Goal: Browse casually: Explore the website without a specific task or goal

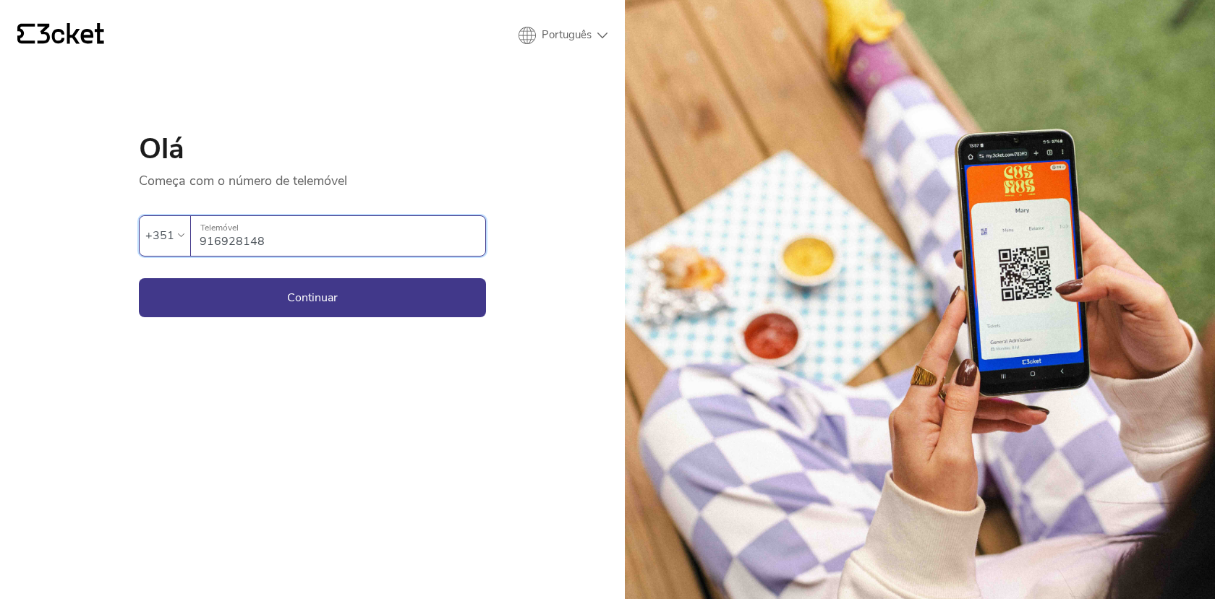
type input "916928148"
click at [312, 297] on button "Continuar" at bounding box center [312, 297] width 347 height 39
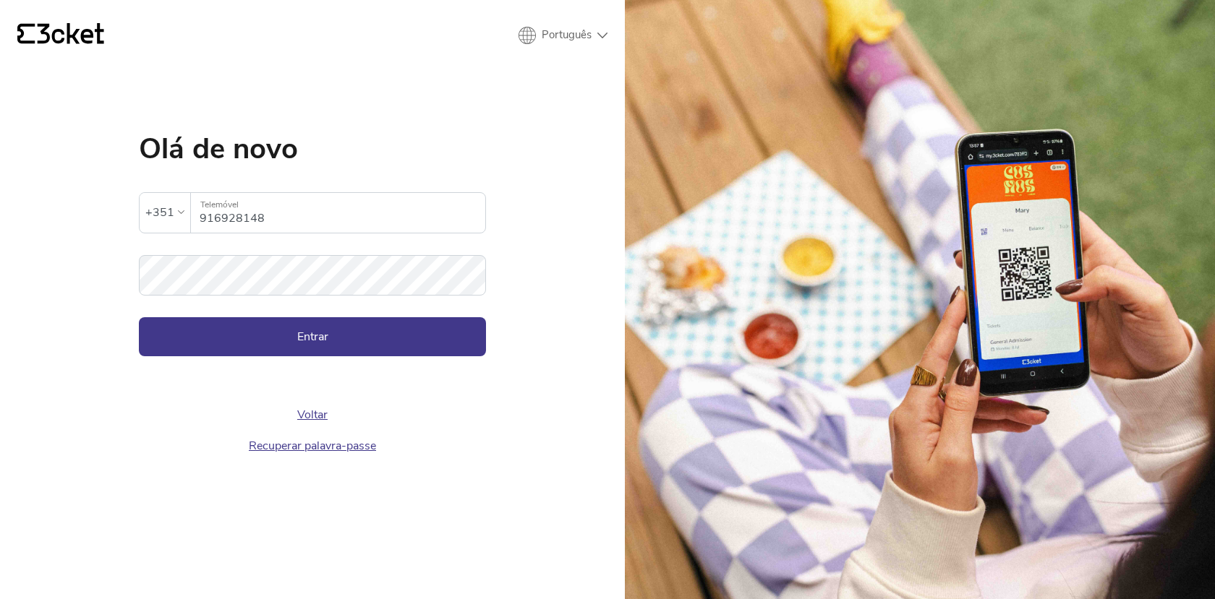
click at [393, 359] on div "Voltar Recuperar palavra-passe" at bounding box center [312, 408] width 347 height 105
click at [393, 349] on button "Entrar" at bounding box center [312, 336] width 347 height 39
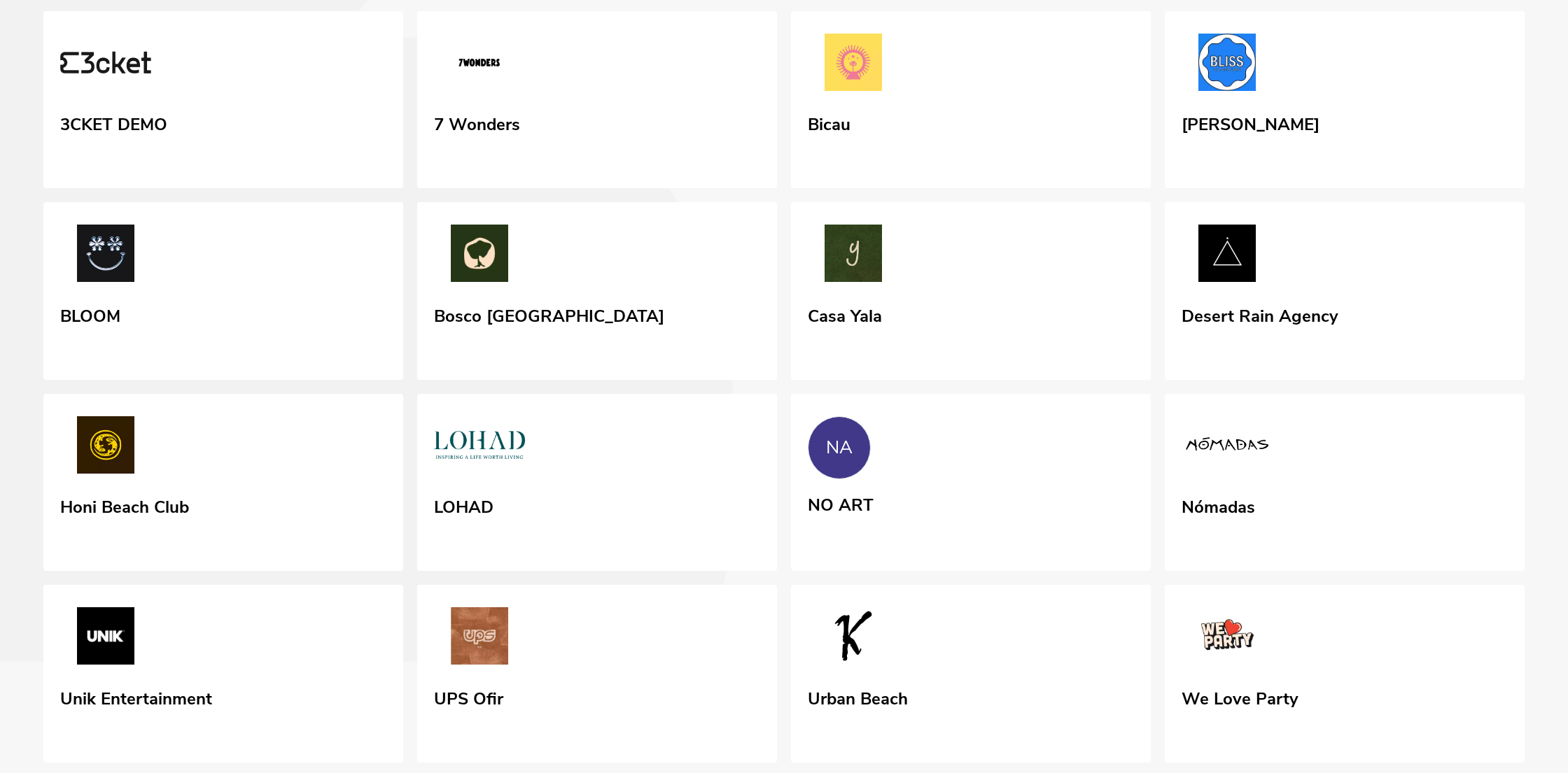
scroll to position [257, 0]
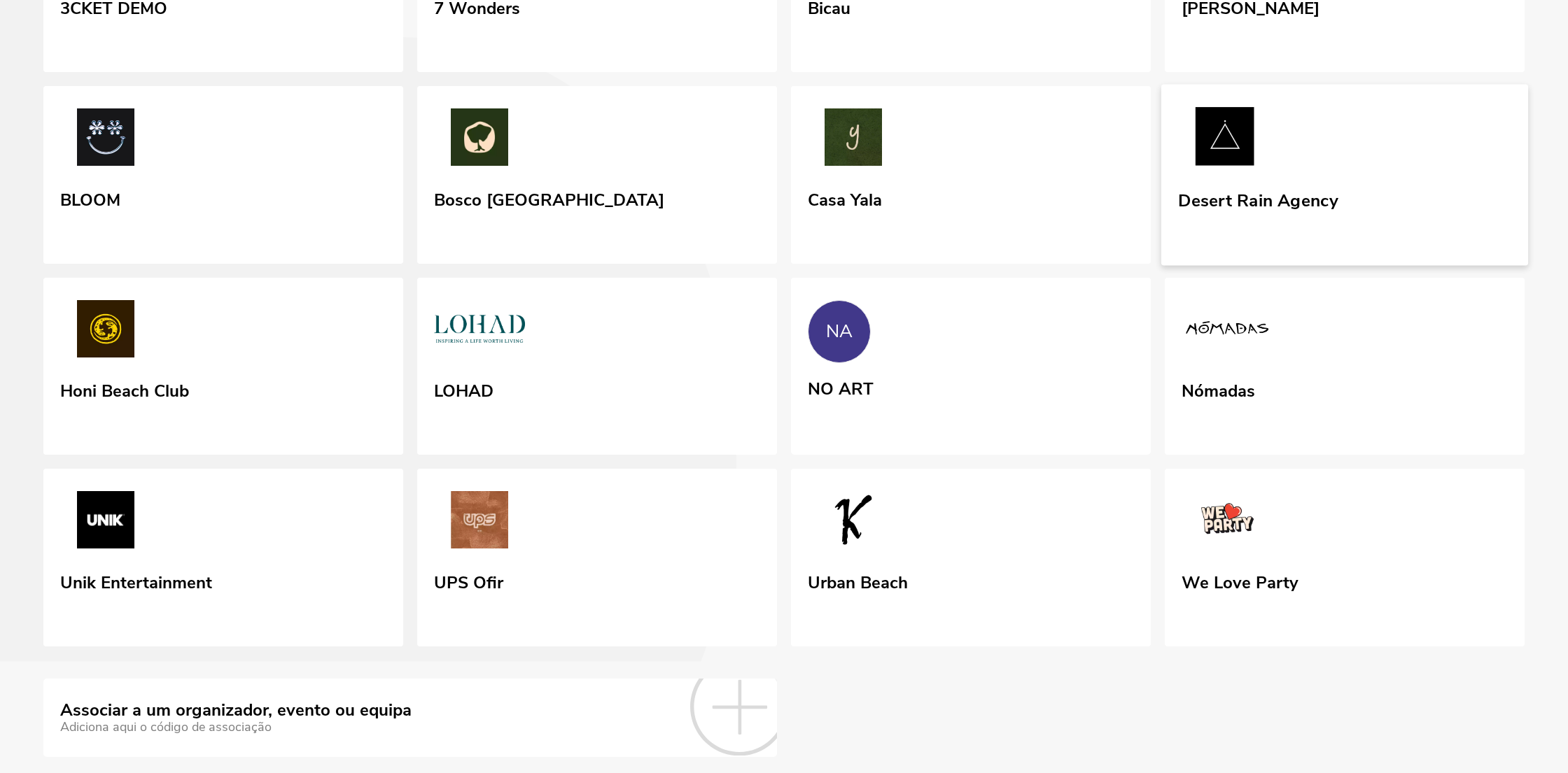
click at [1250, 171] on img at bounding box center [1224, 139] width 93 height 65
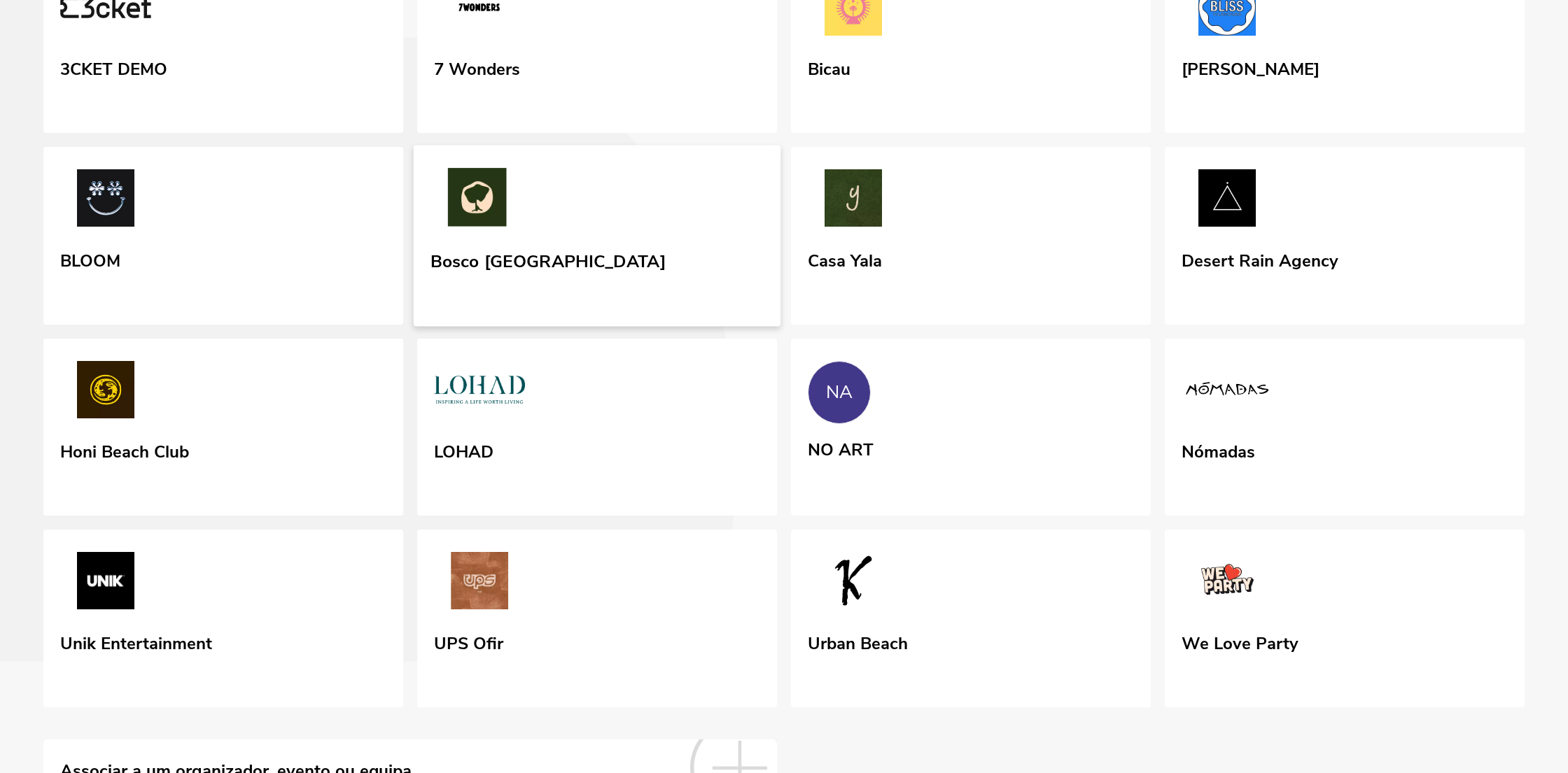
scroll to position [330, 0]
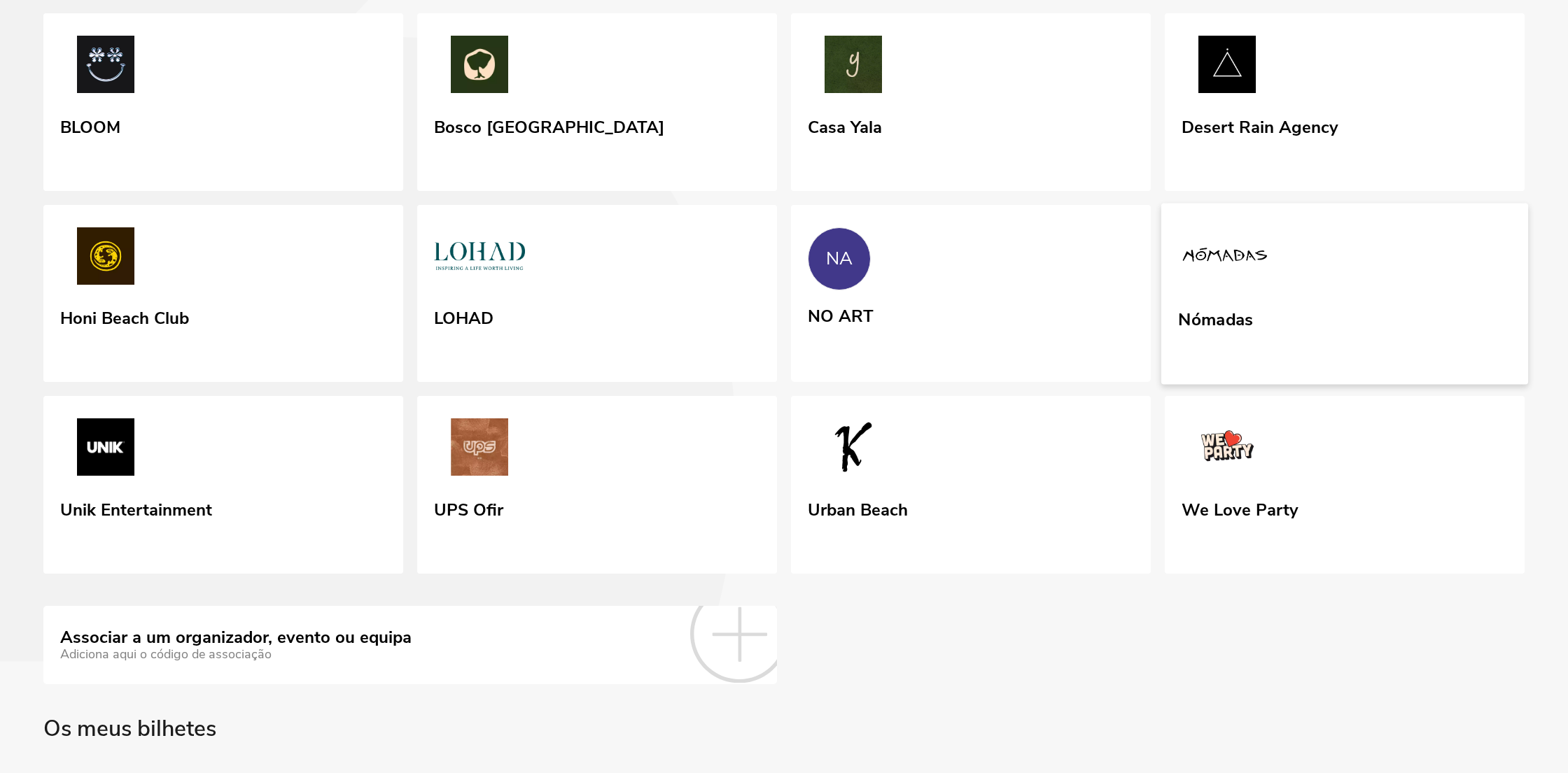
click at [1239, 290] on img at bounding box center [1224, 258] width 93 height 65
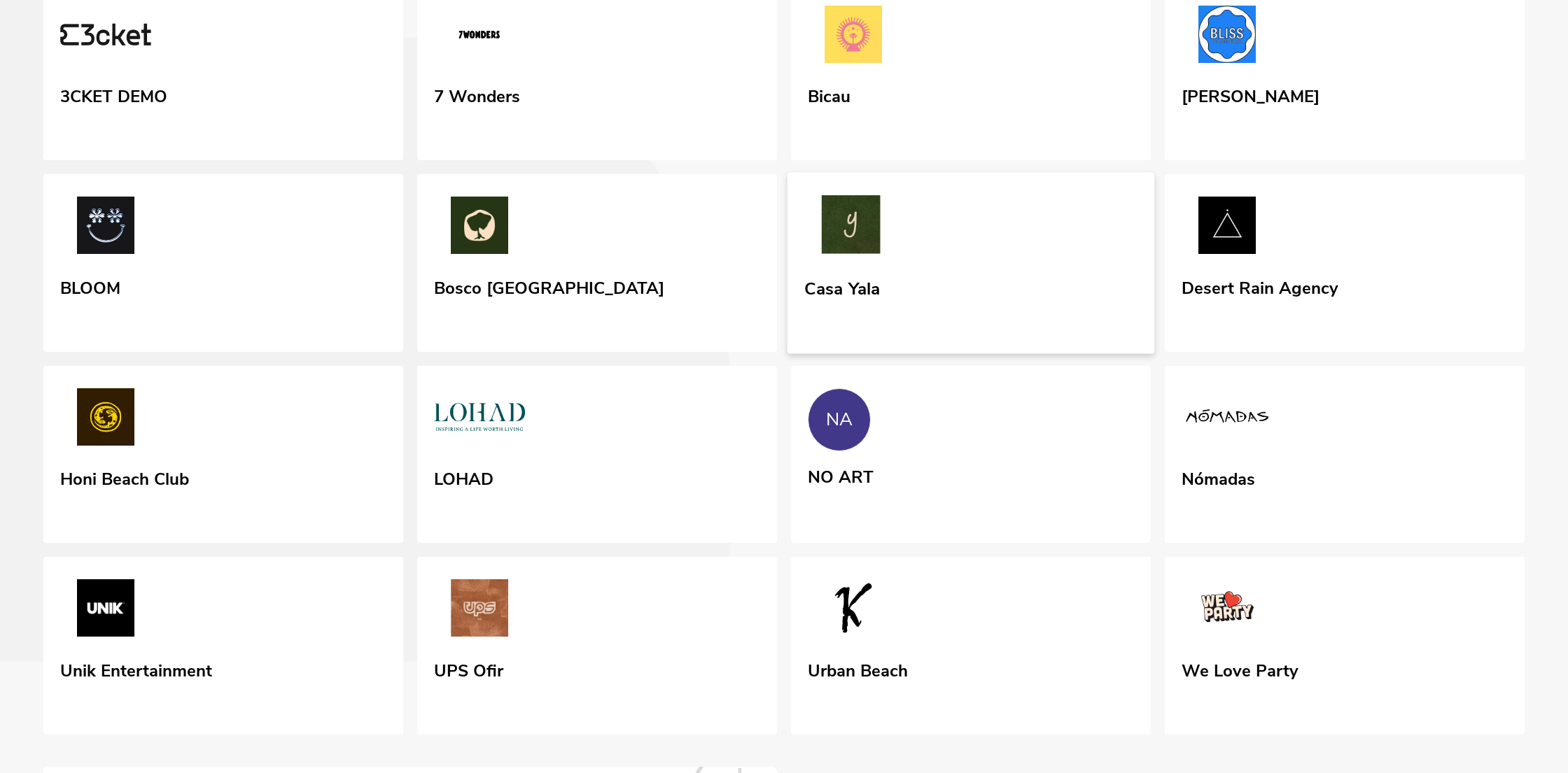
click at [963, 354] on link "Casa Yala" at bounding box center [970, 263] width 367 height 181
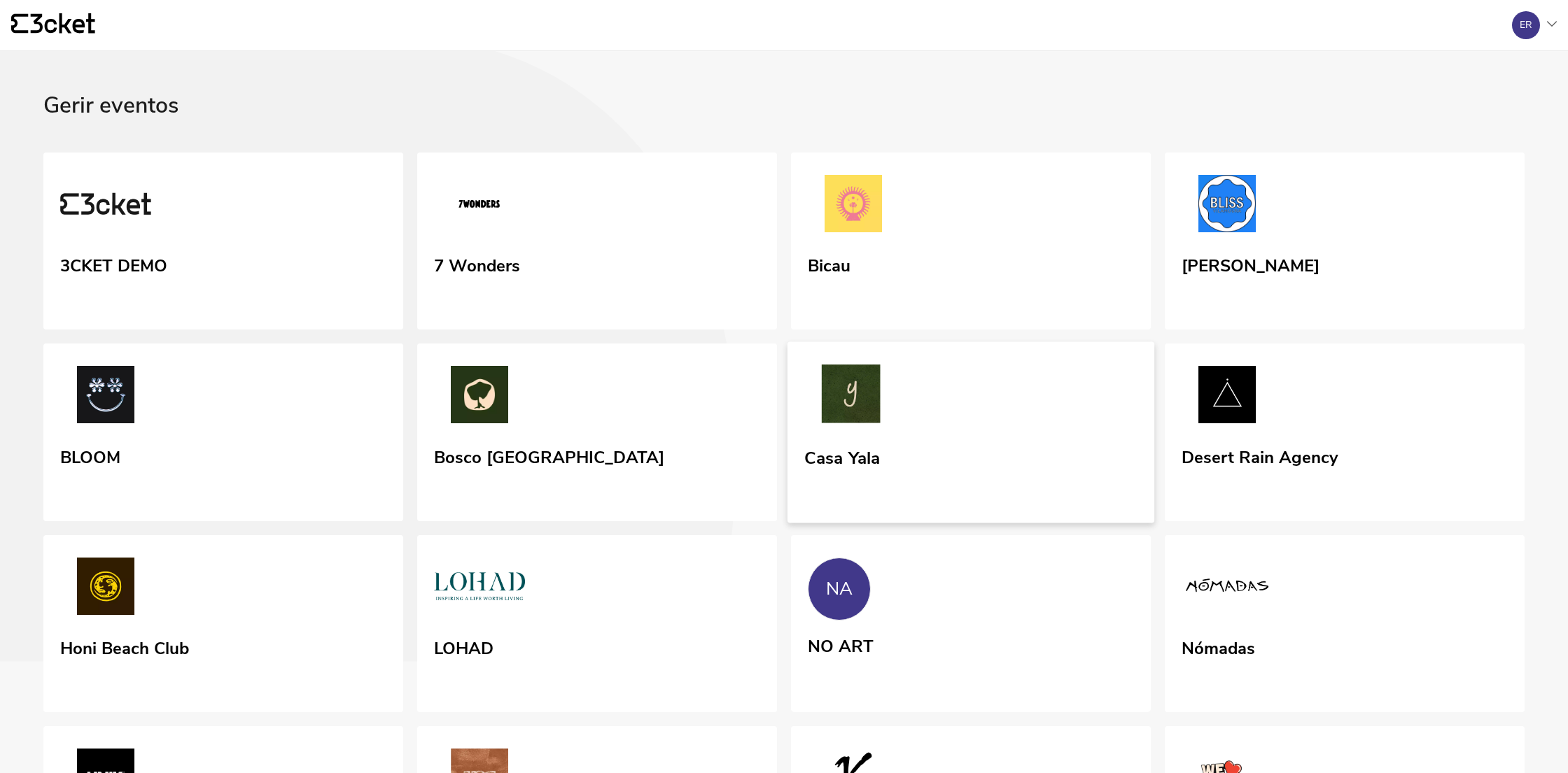
click at [911, 509] on link "Casa Yala" at bounding box center [970, 432] width 367 height 181
click at [897, 429] on img at bounding box center [851, 397] width 93 height 65
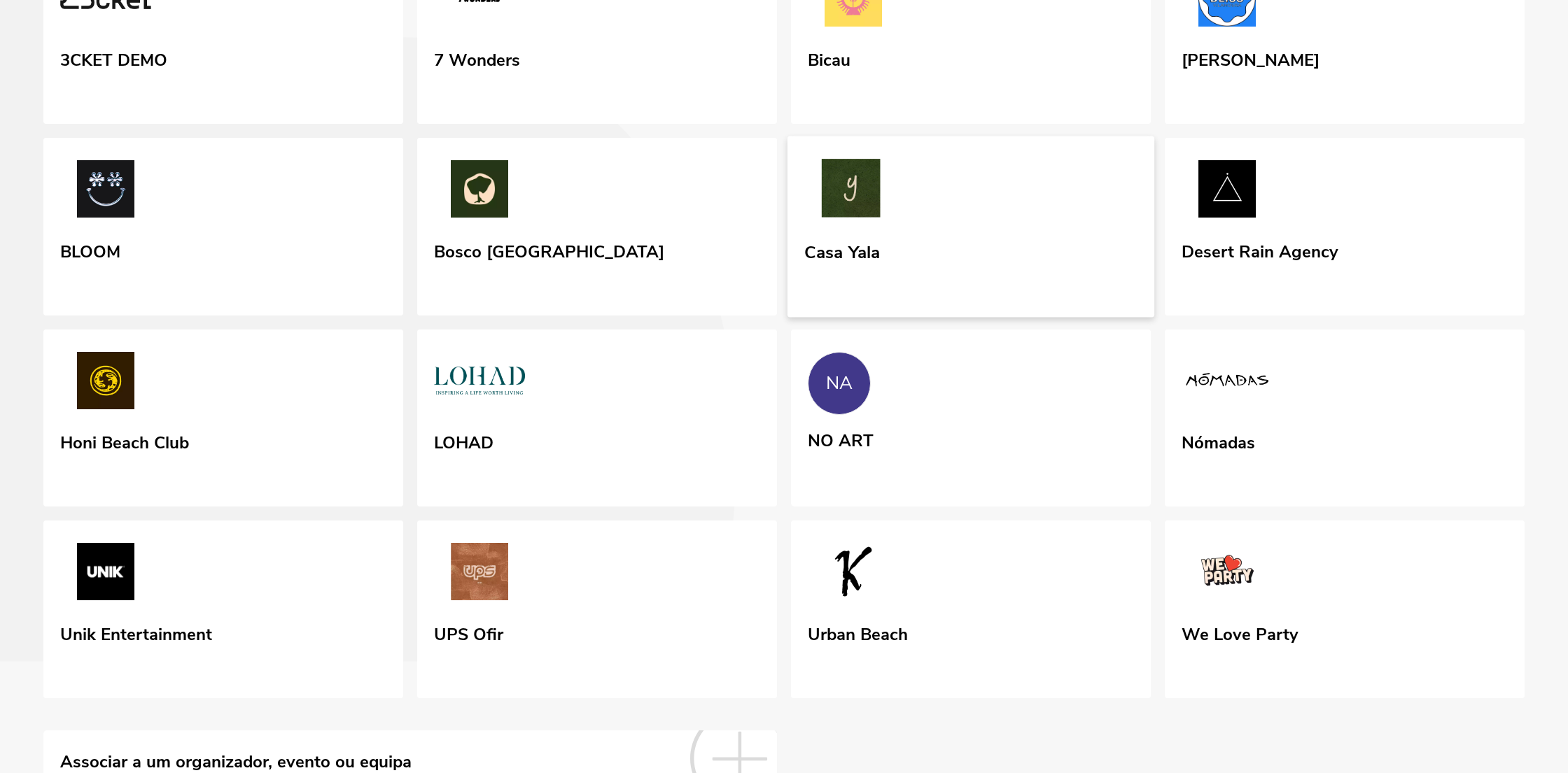
scroll to position [208, 0]
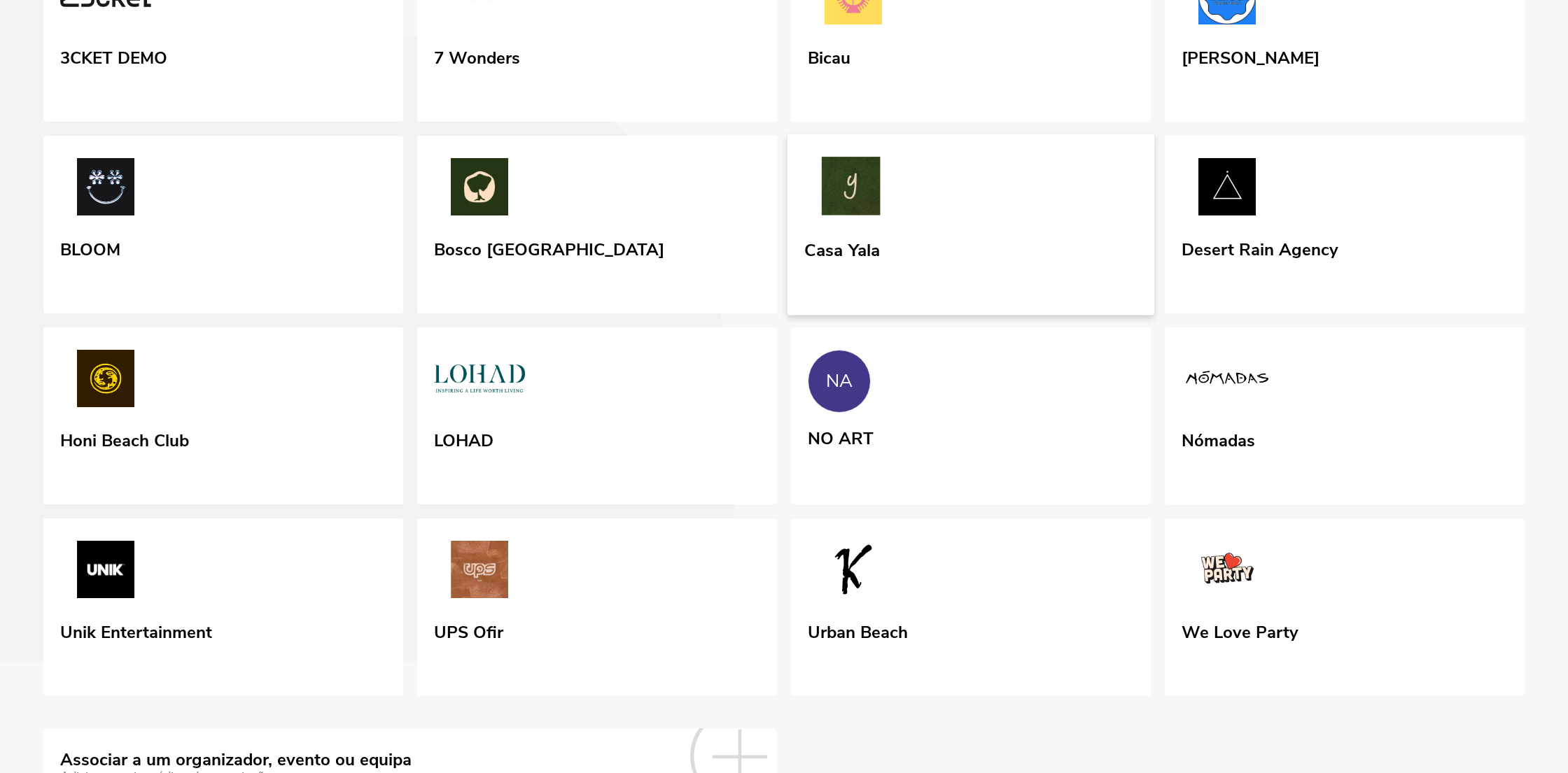
click at [893, 222] on img at bounding box center [851, 189] width 93 height 65
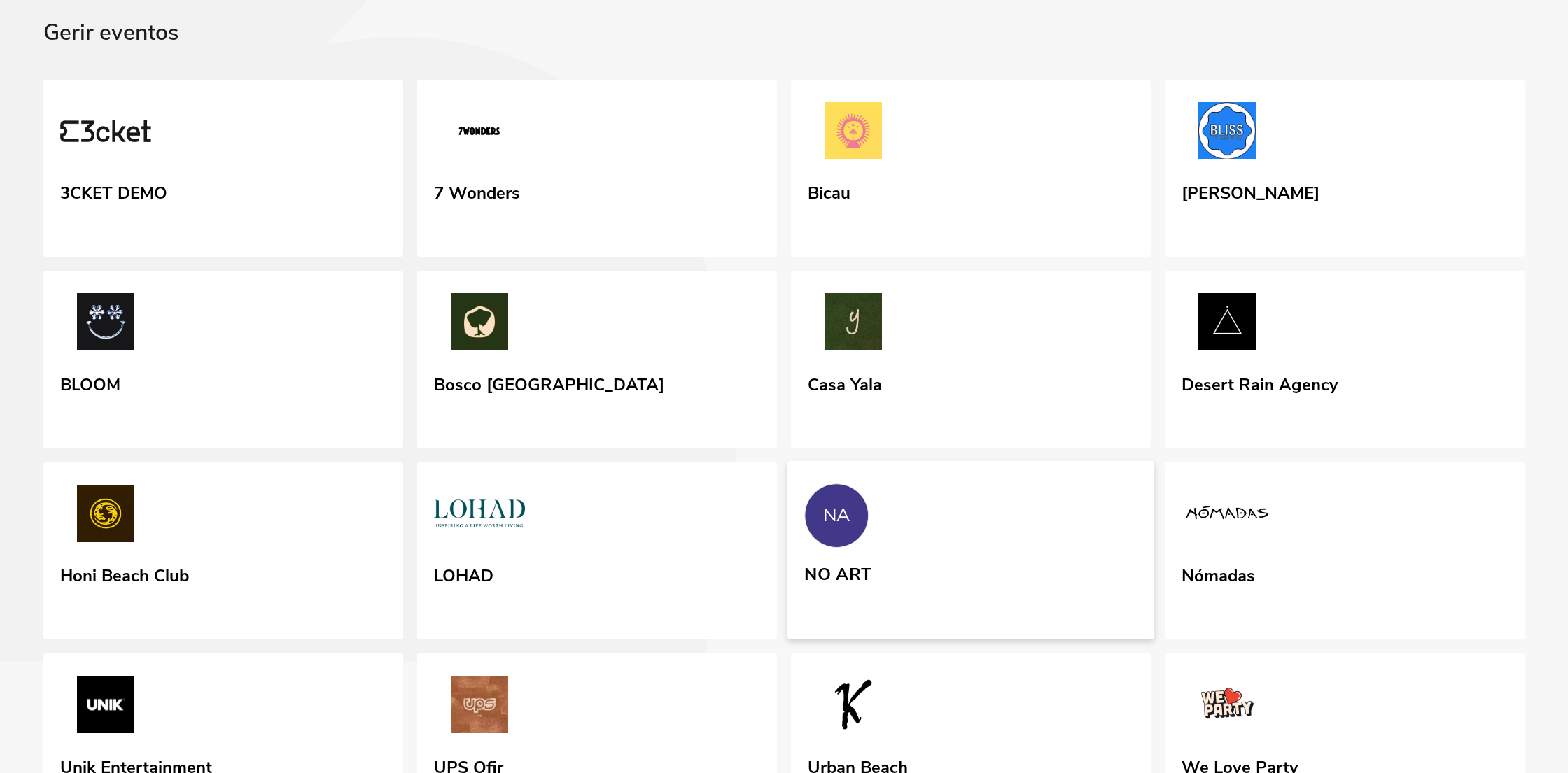
scroll to position [247, 0]
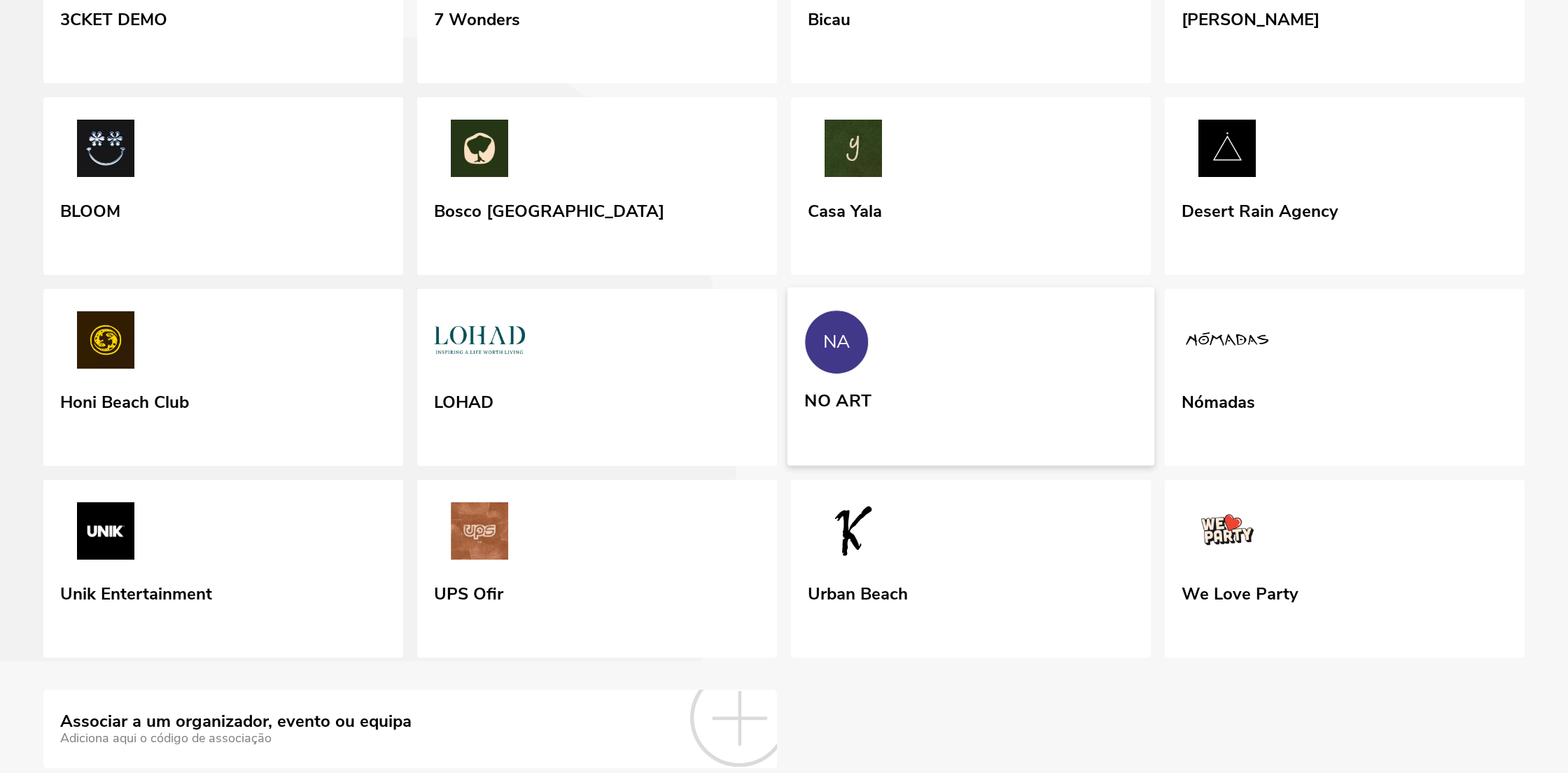
click at [1072, 465] on link "NA NO ART" at bounding box center [970, 375] width 367 height 178
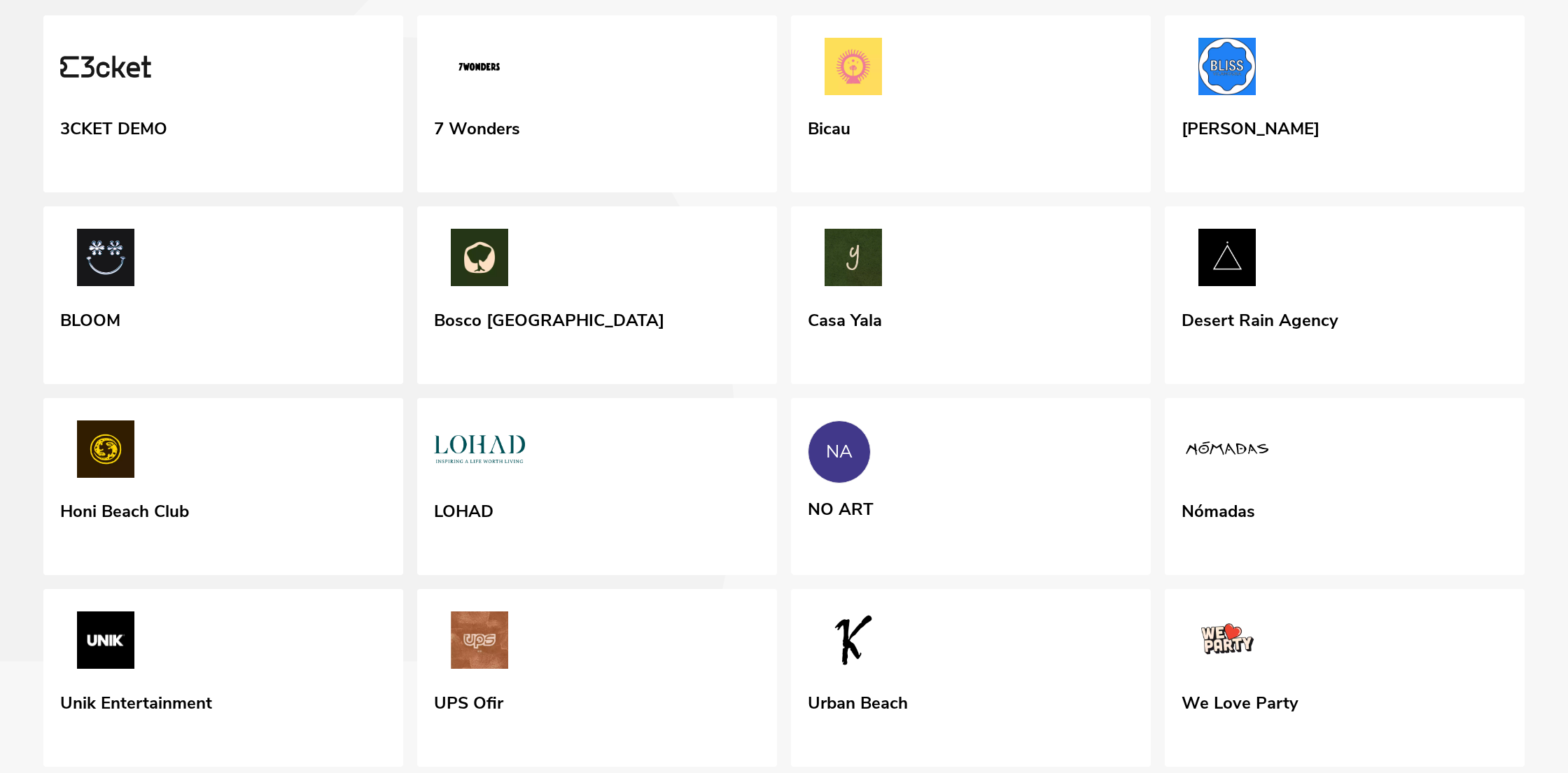
scroll to position [306, 0]
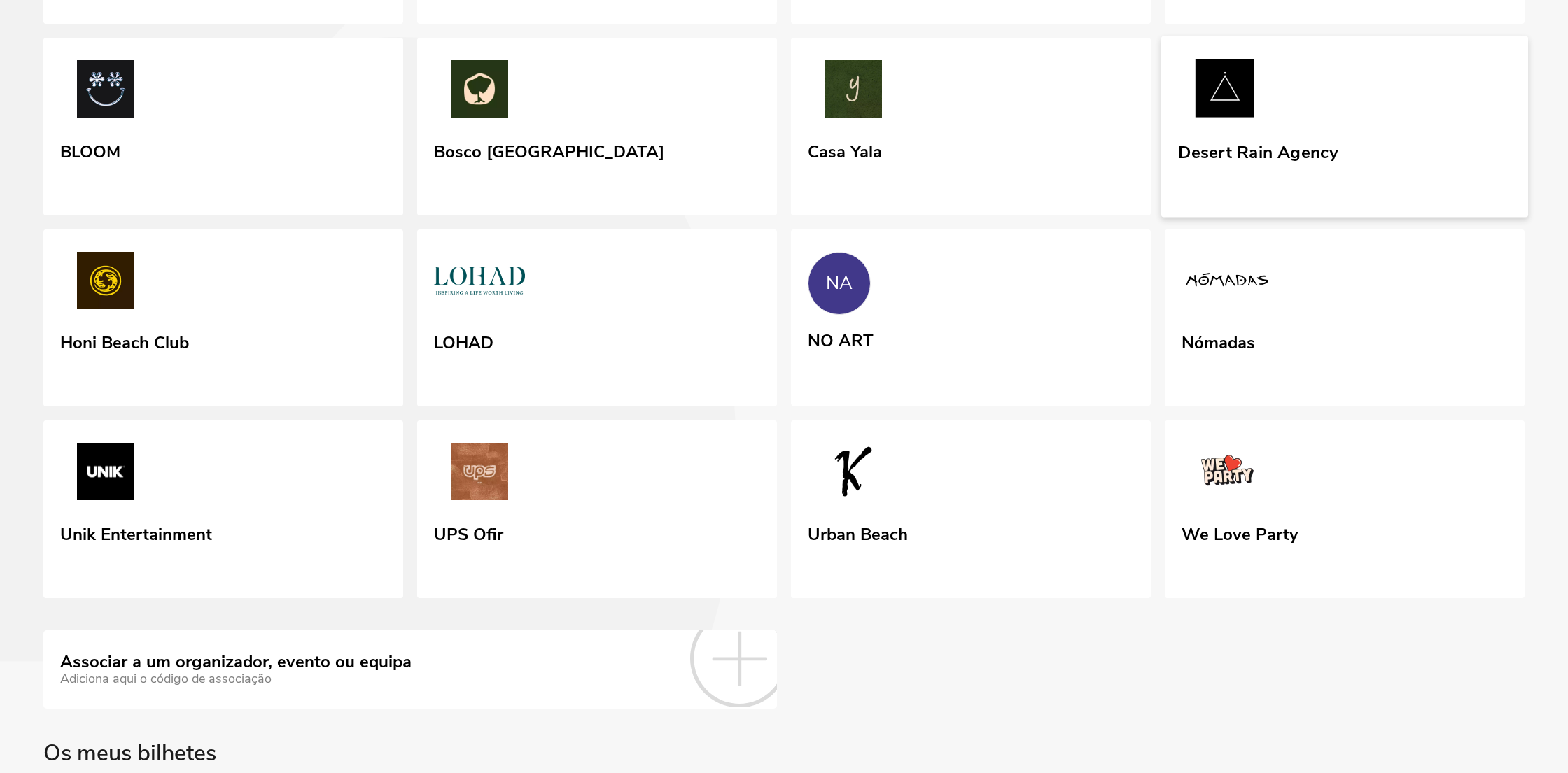
click at [1428, 218] on link "Desert Rain Agency" at bounding box center [1344, 127] width 367 height 181
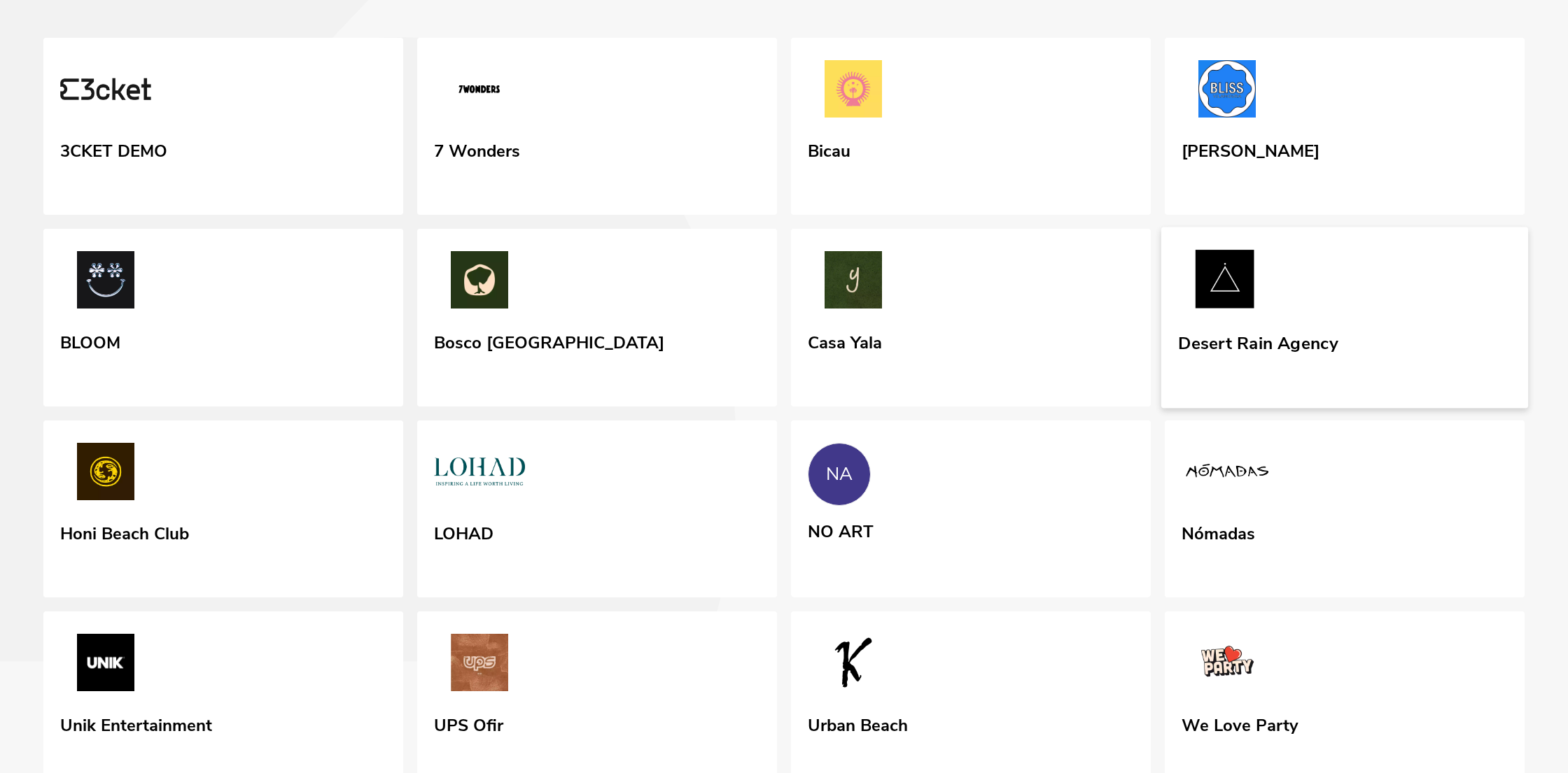
click at [1345, 396] on link "Desert Rain Agency" at bounding box center [1344, 317] width 367 height 181
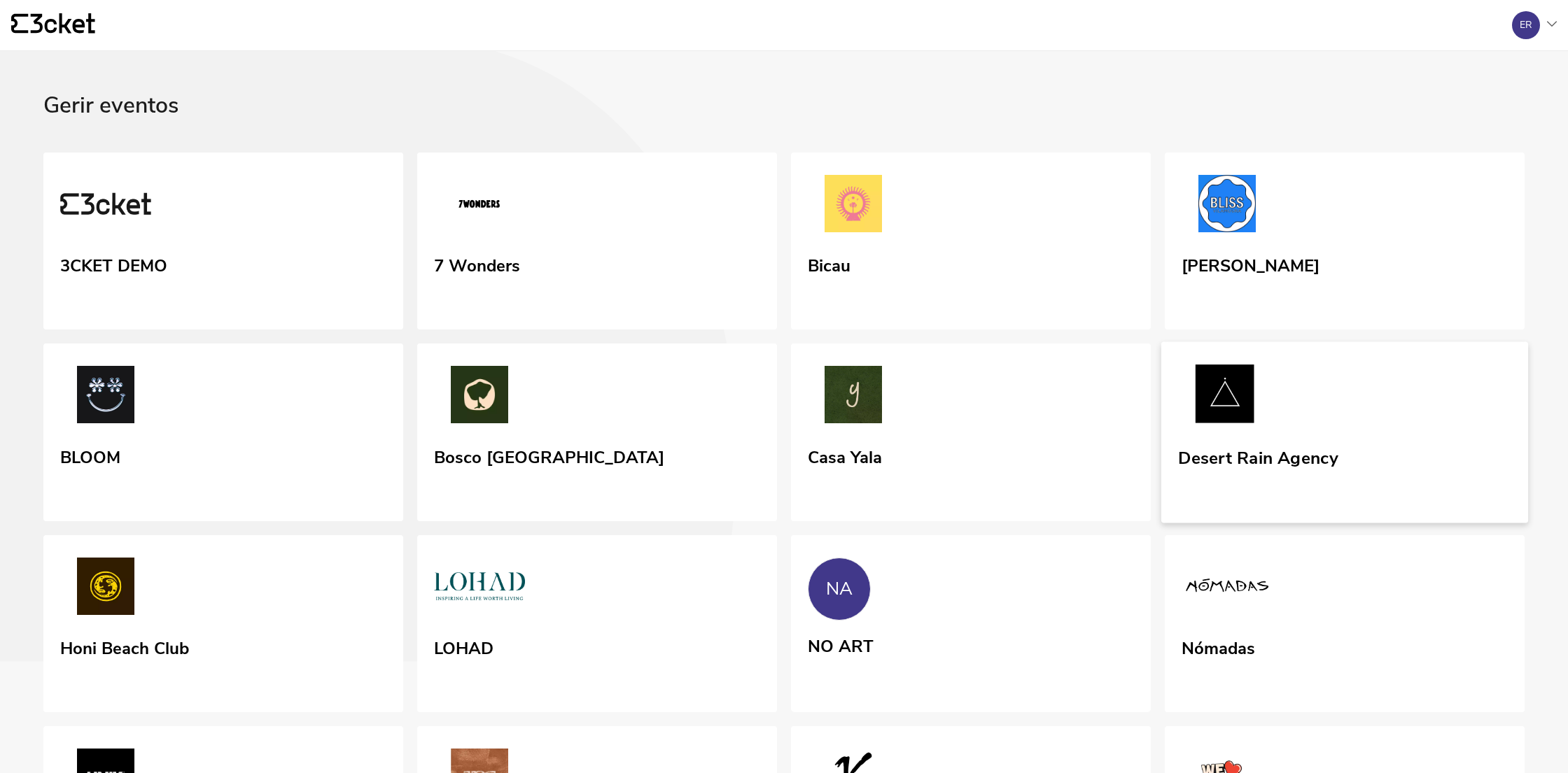
click at [1298, 491] on link "Desert Rain Agency" at bounding box center [1344, 432] width 367 height 181
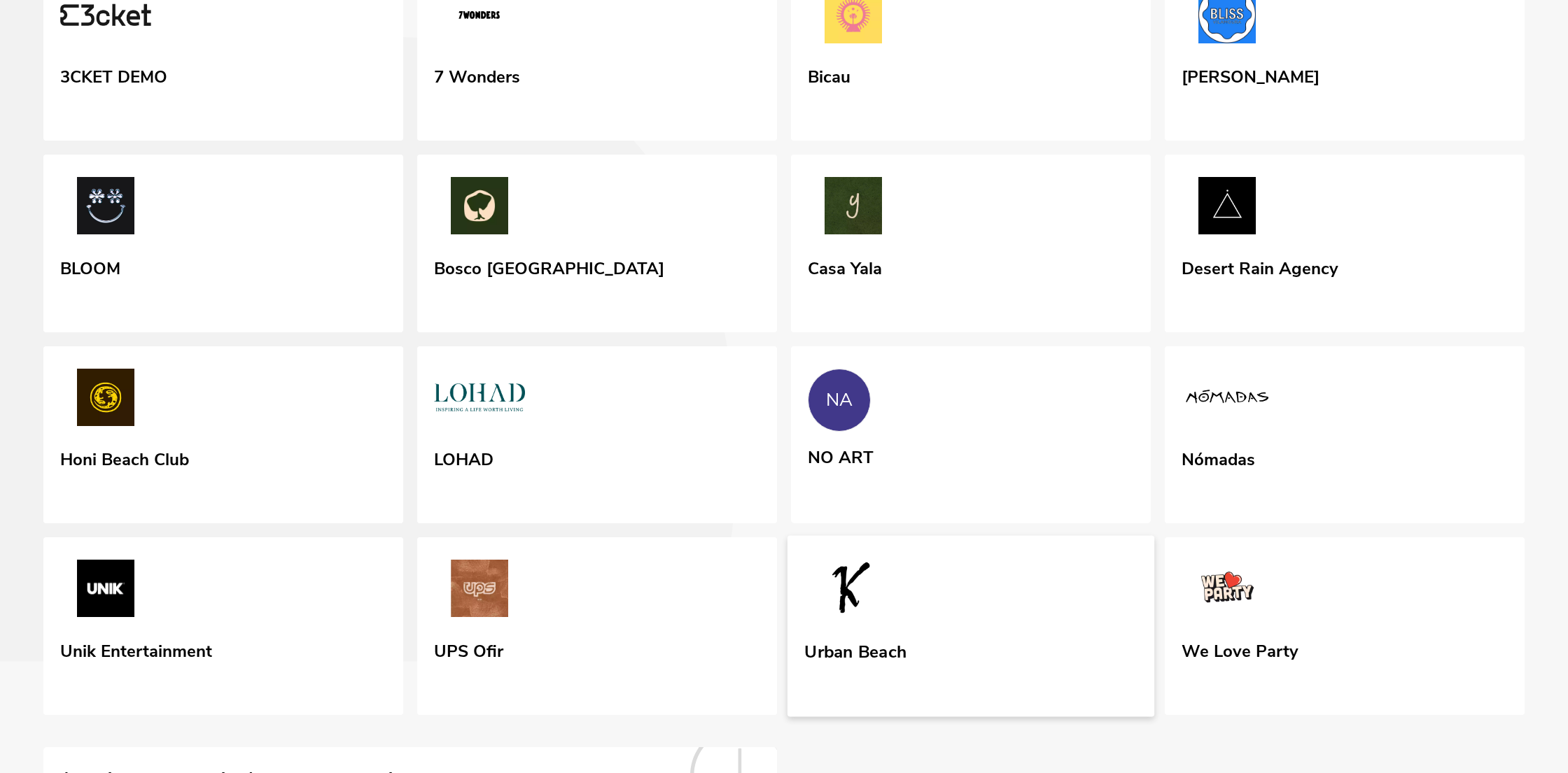
scroll to position [392, 0]
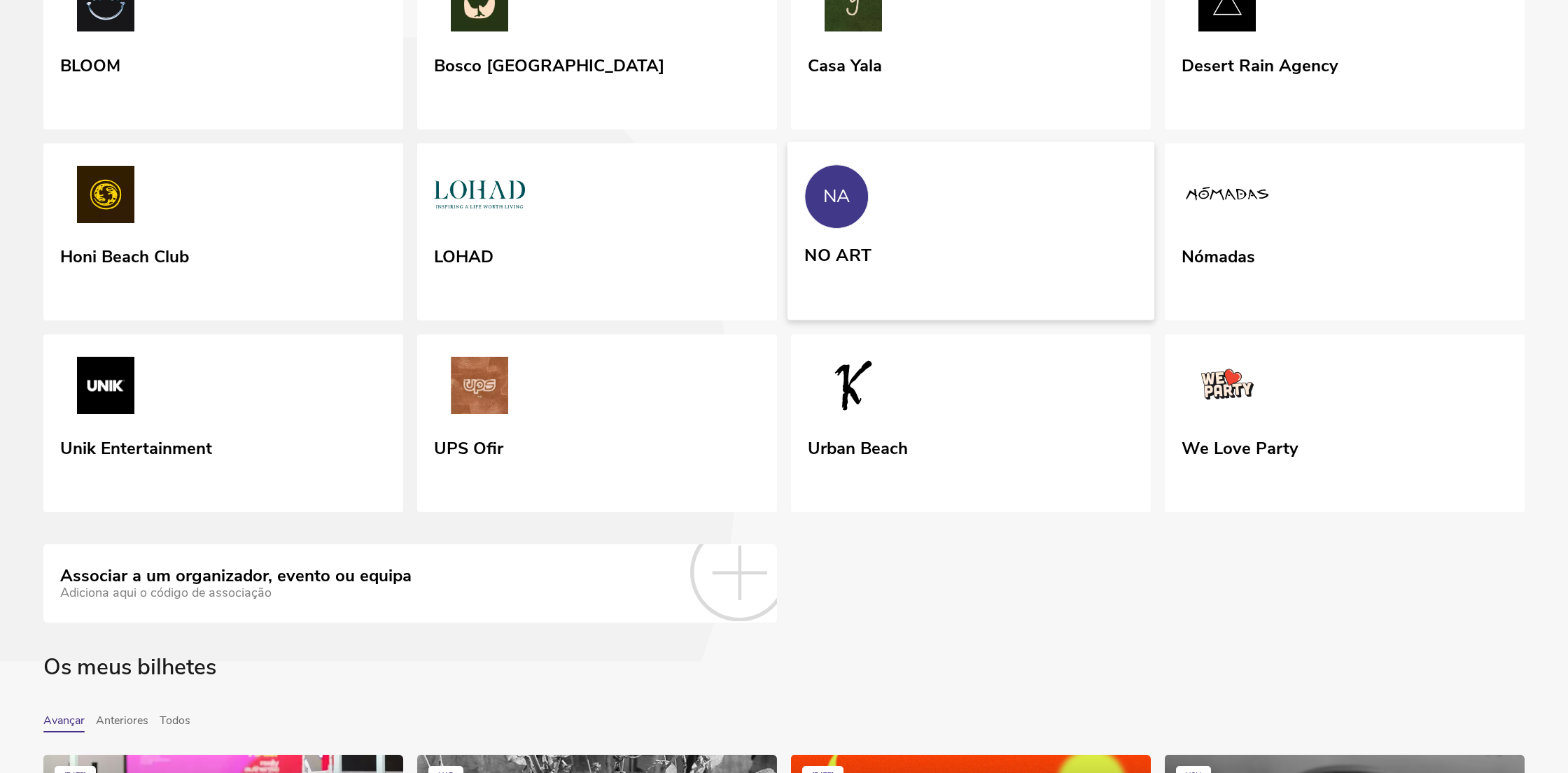
click at [917, 263] on link "NA NO ART" at bounding box center [970, 230] width 367 height 178
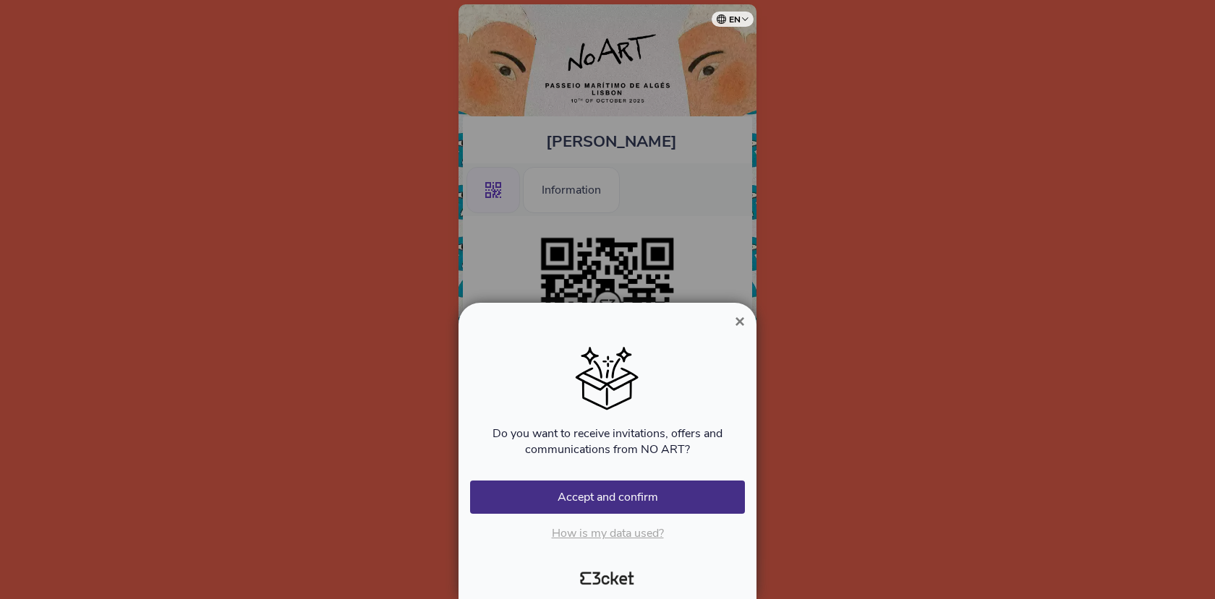
click at [747, 324] on button "×" at bounding box center [739, 321] width 33 height 17
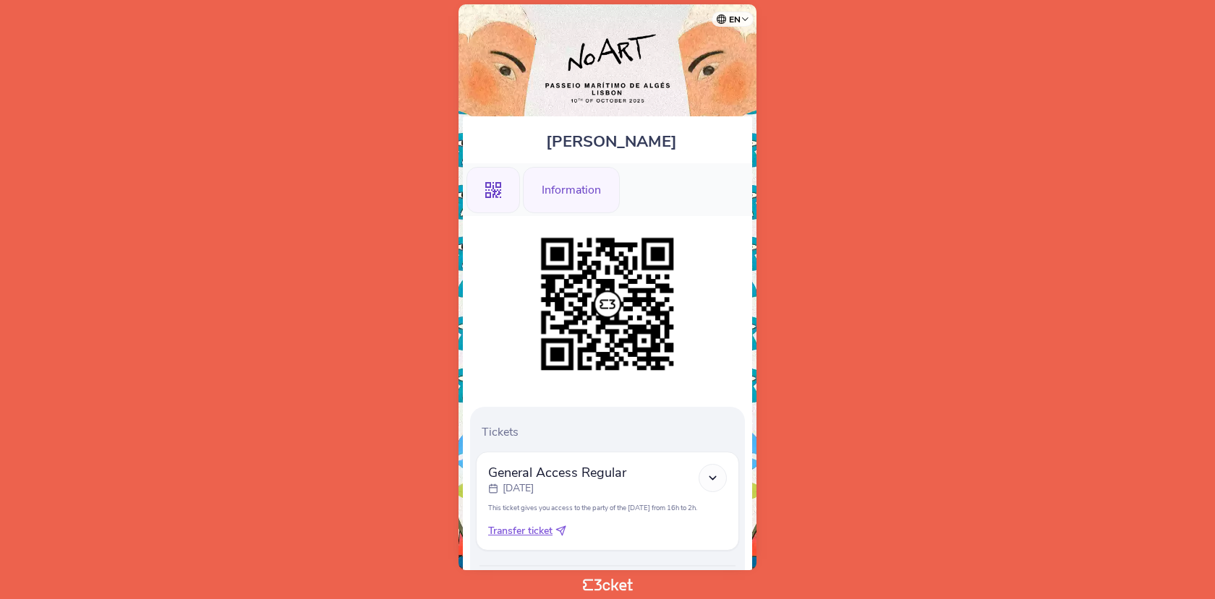
click at [540, 171] on div "Information" at bounding box center [571, 190] width 97 height 46
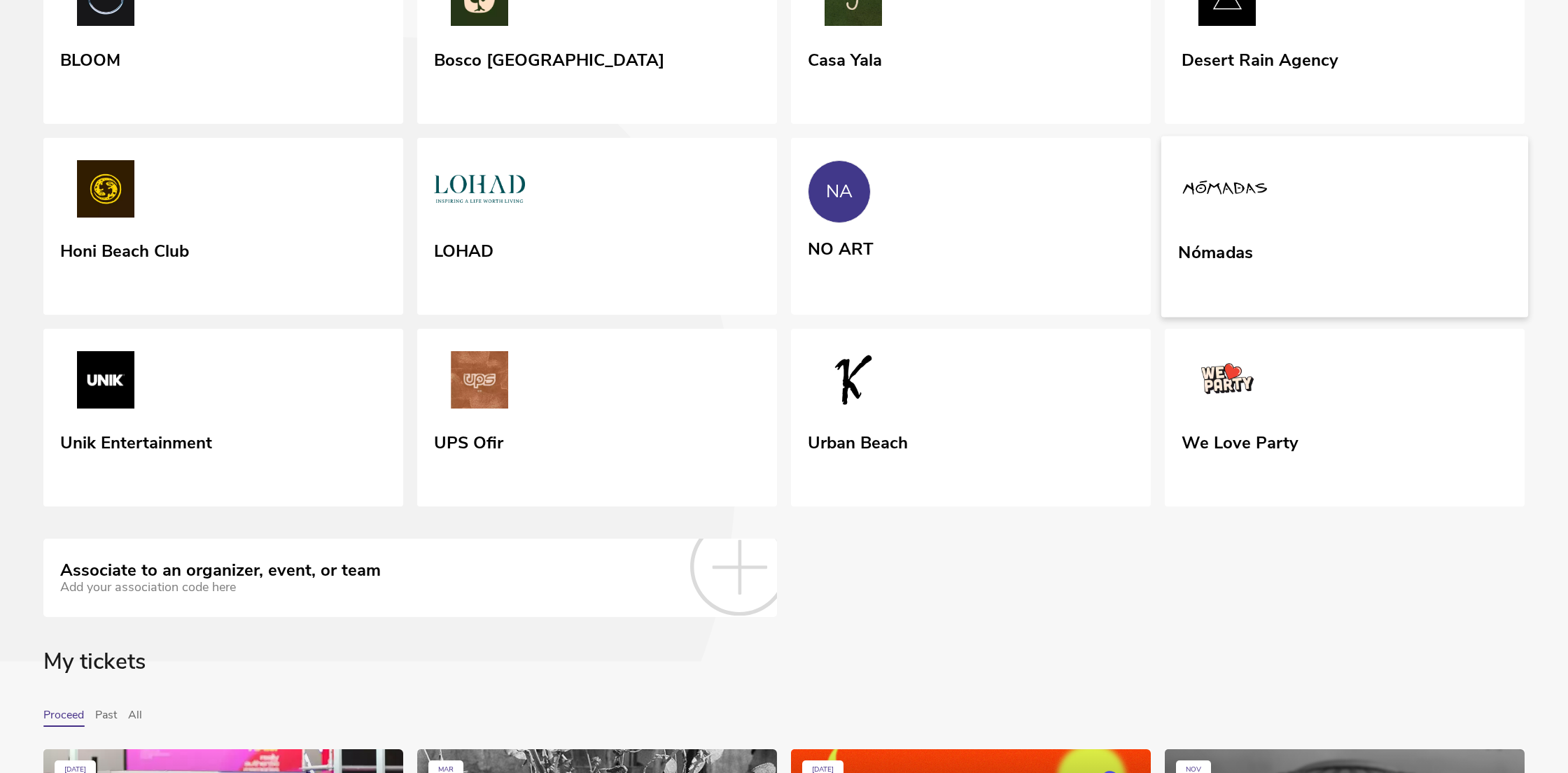
scroll to position [196, 0]
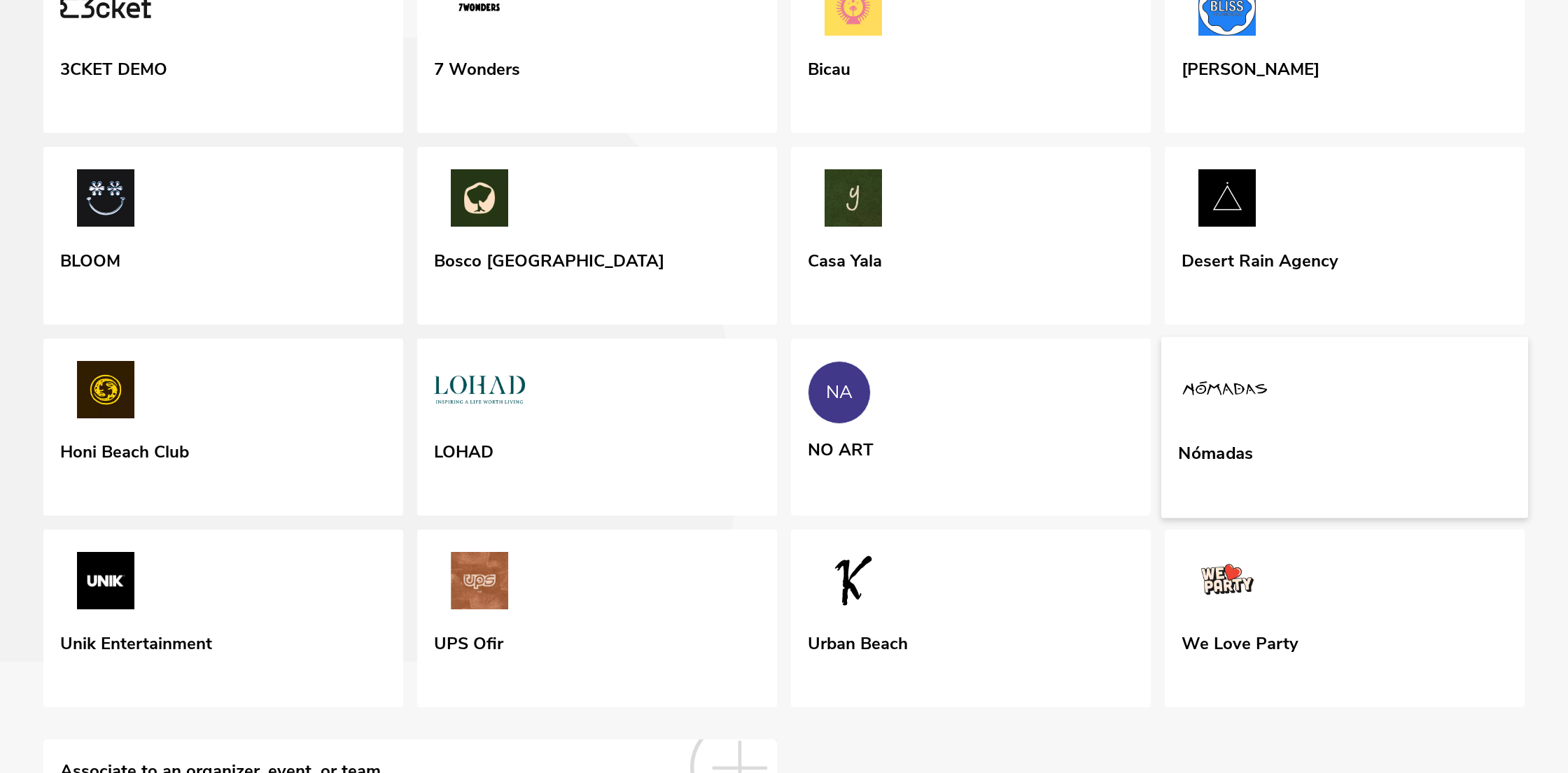
click at [1361, 518] on link "Nómadas" at bounding box center [1344, 427] width 367 height 181
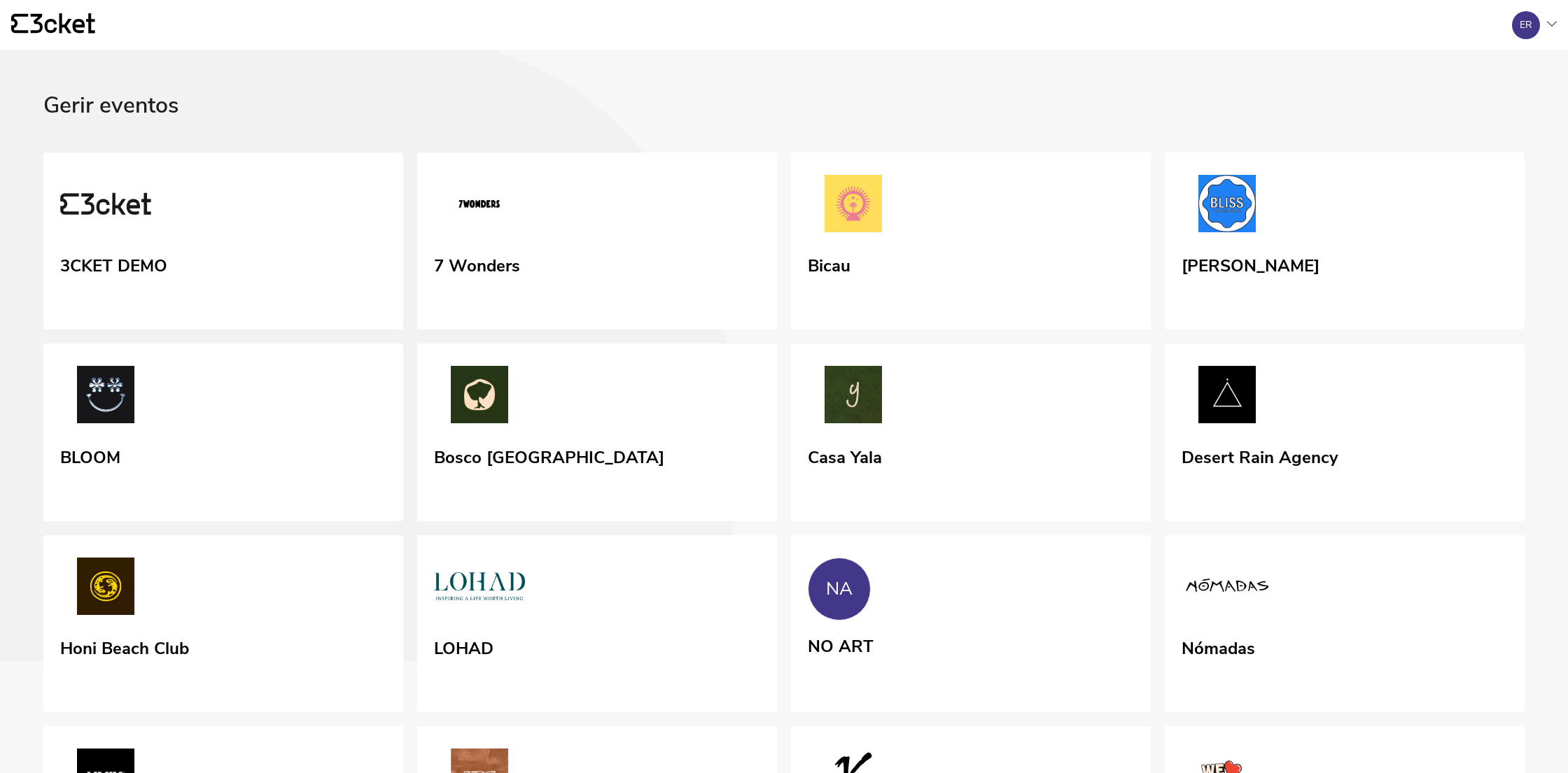
scroll to position [398, 0]
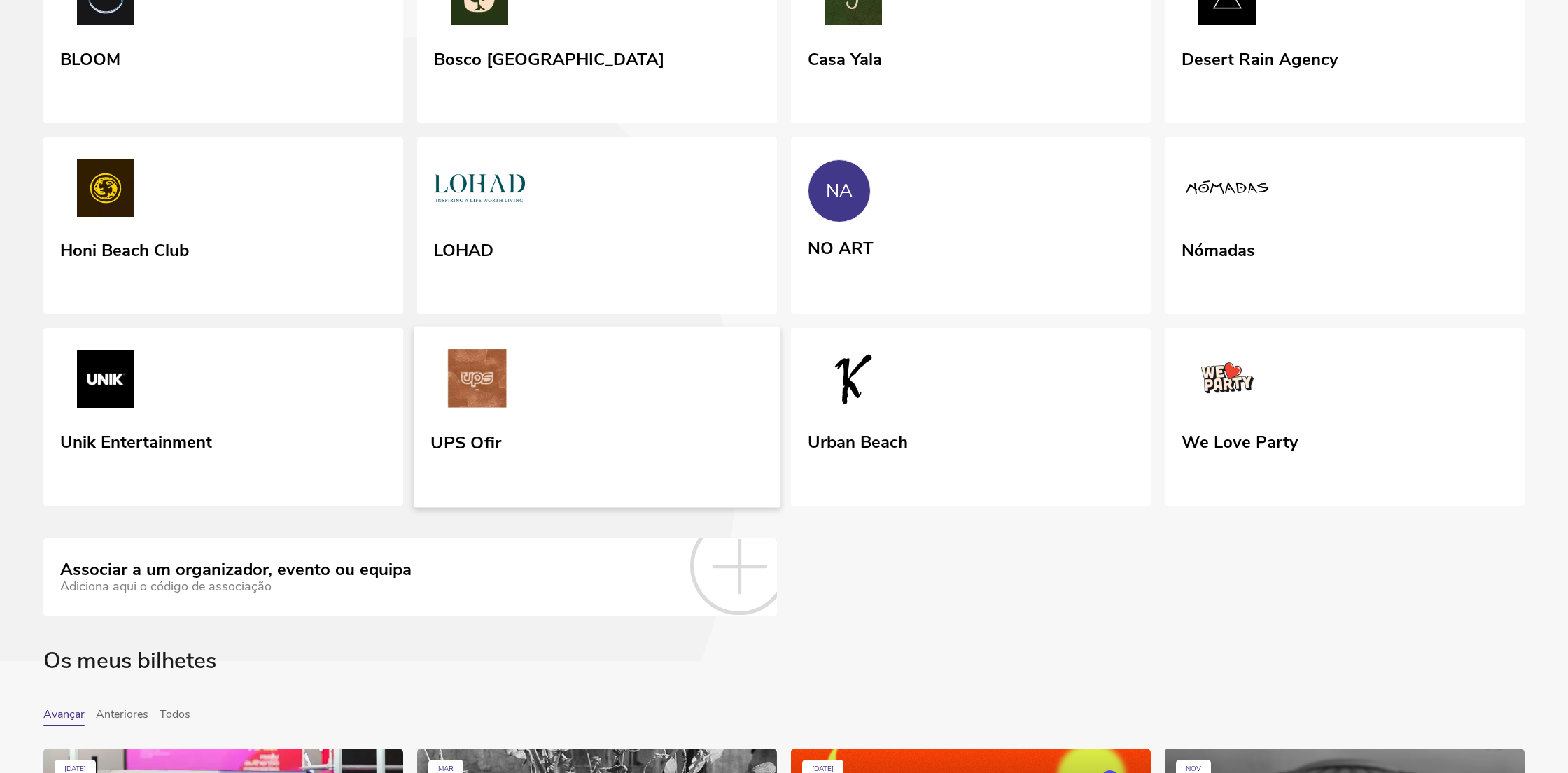
click at [581, 508] on link "UPS Ofir" at bounding box center [596, 417] width 367 height 181
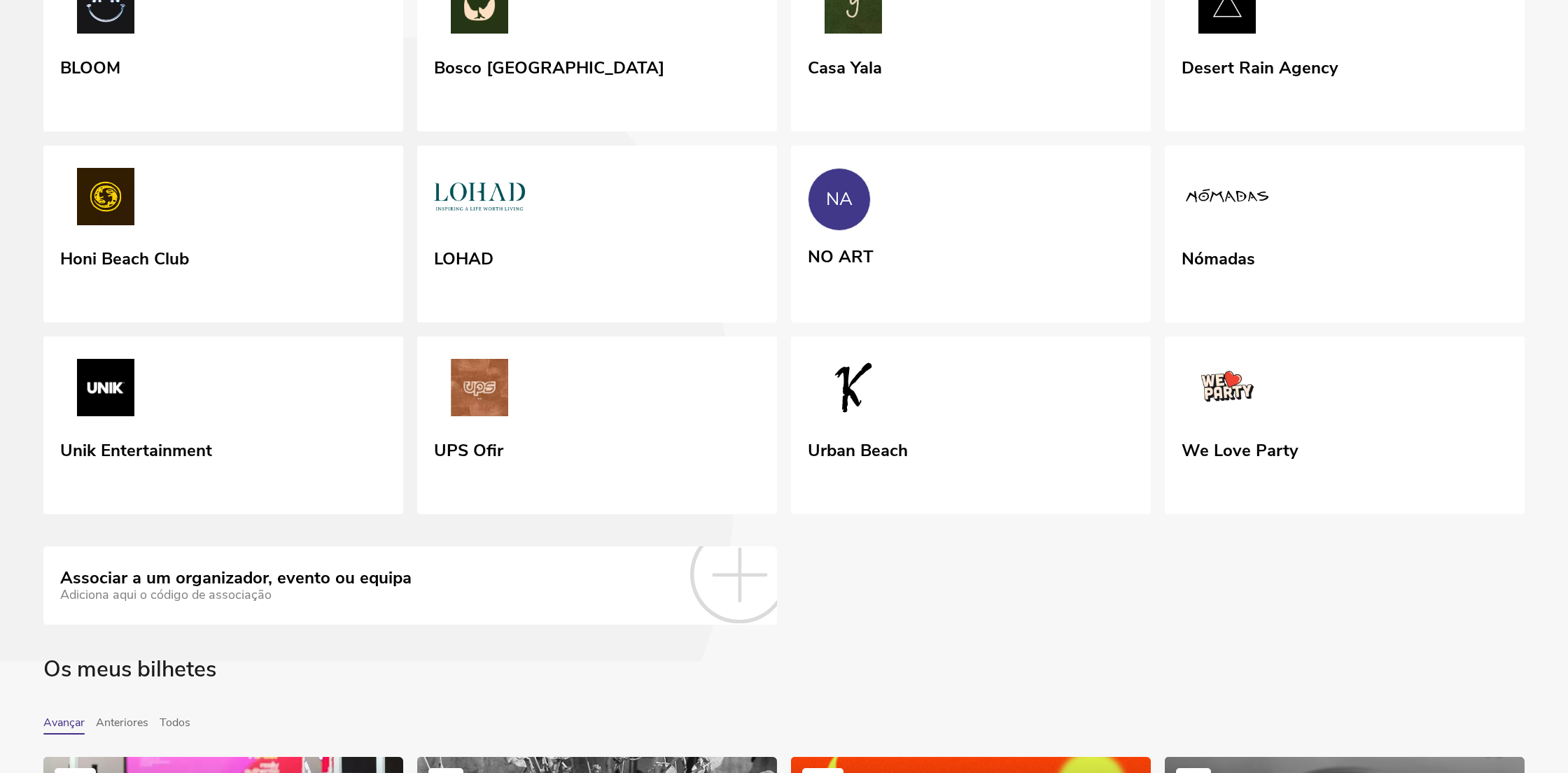
scroll to position [390, 0]
click at [862, 421] on img at bounding box center [851, 389] width 93 height 65
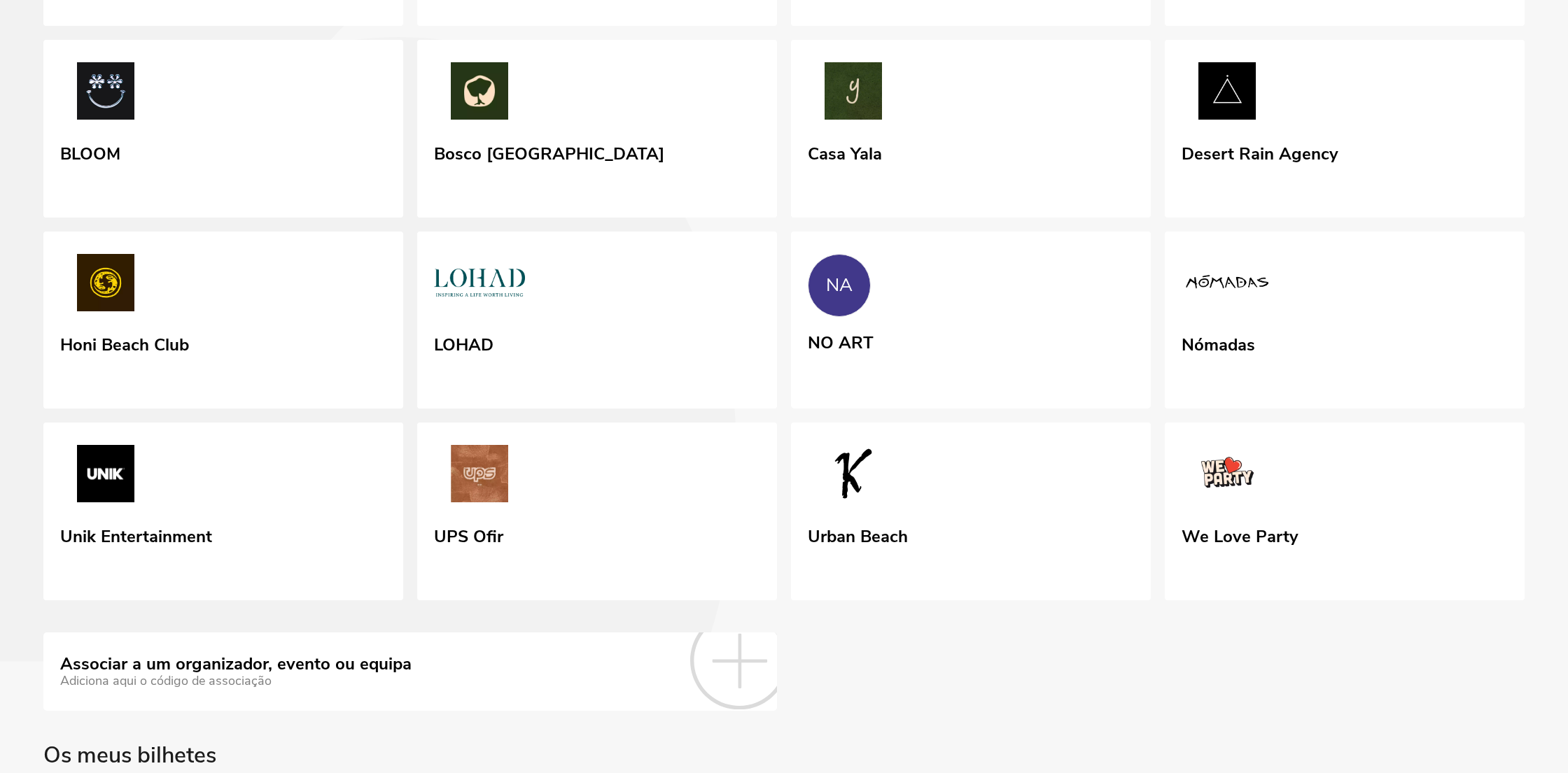
scroll to position [410, 0]
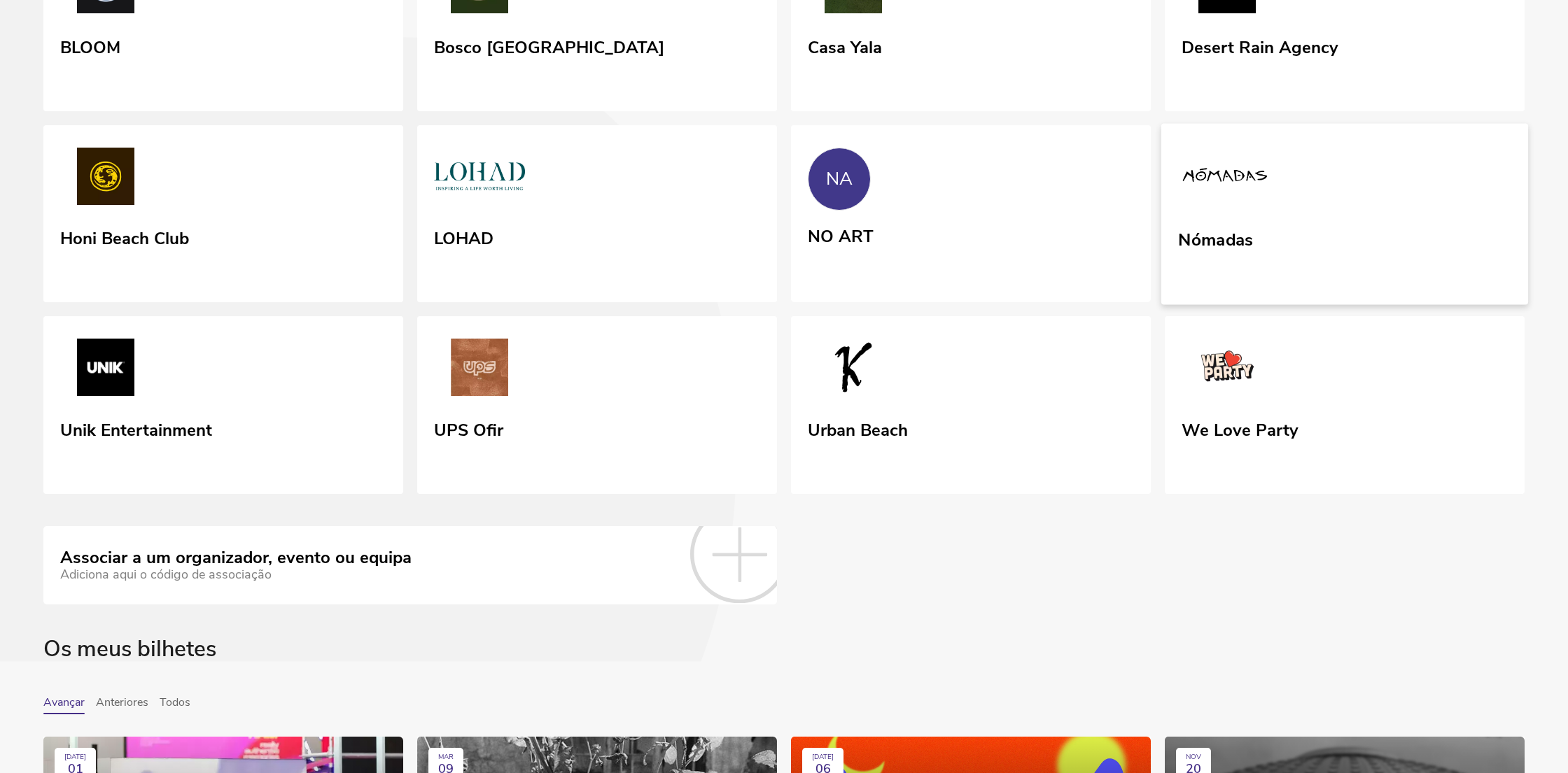
click at [1285, 305] on link "Nómadas" at bounding box center [1344, 213] width 367 height 181
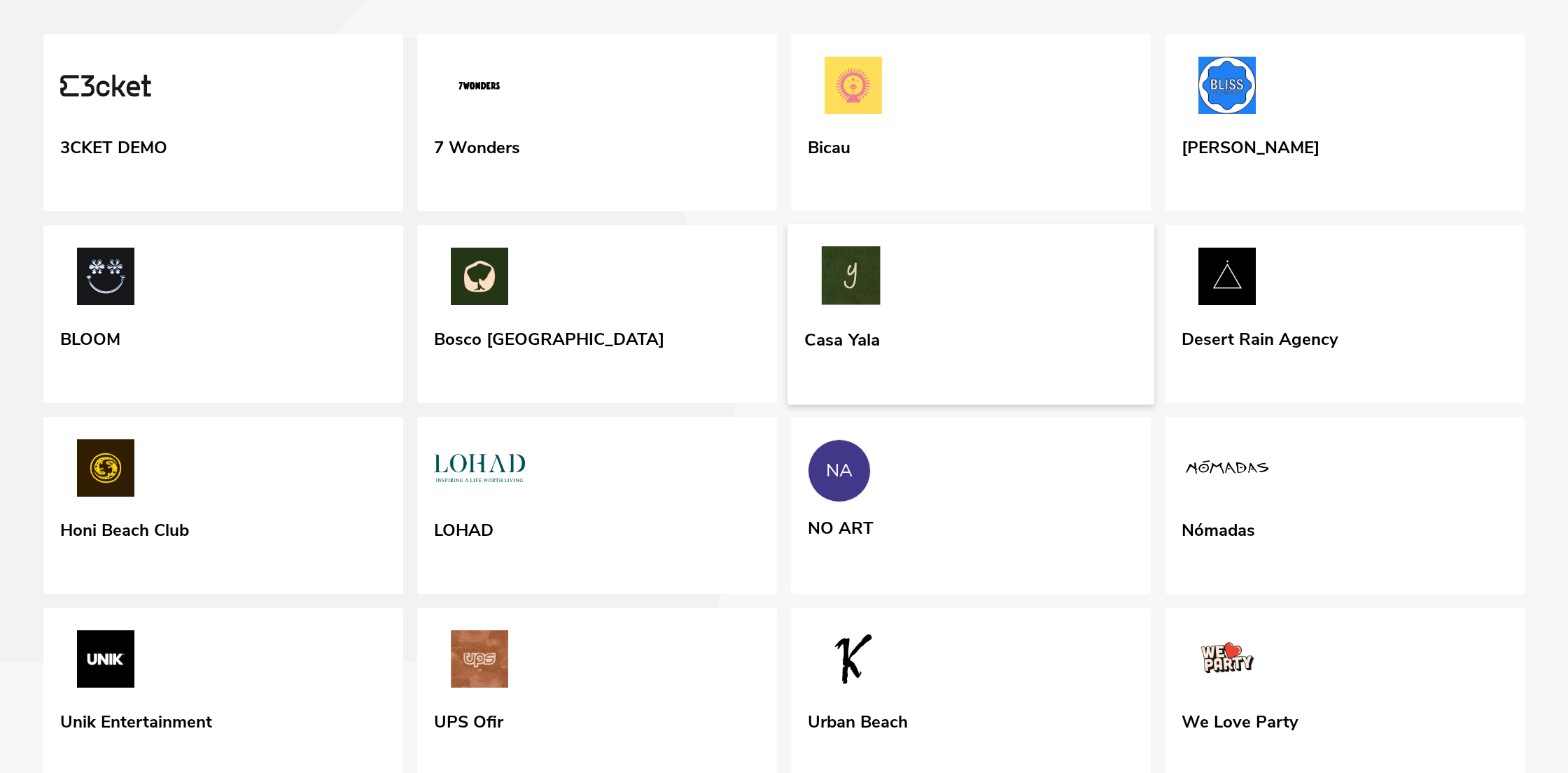
scroll to position [60, 0]
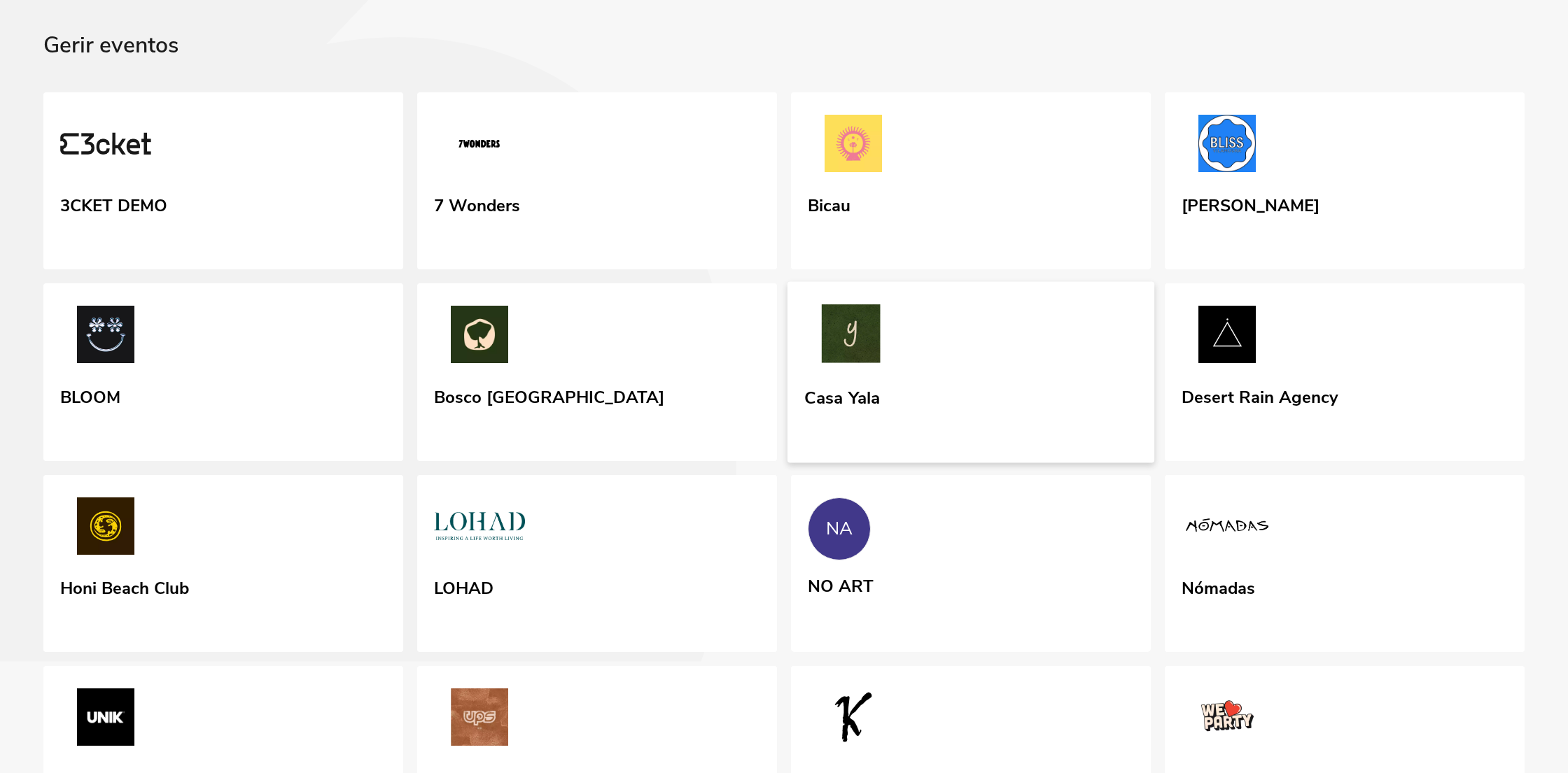
click at [994, 435] on link "Casa Yala" at bounding box center [970, 372] width 367 height 181
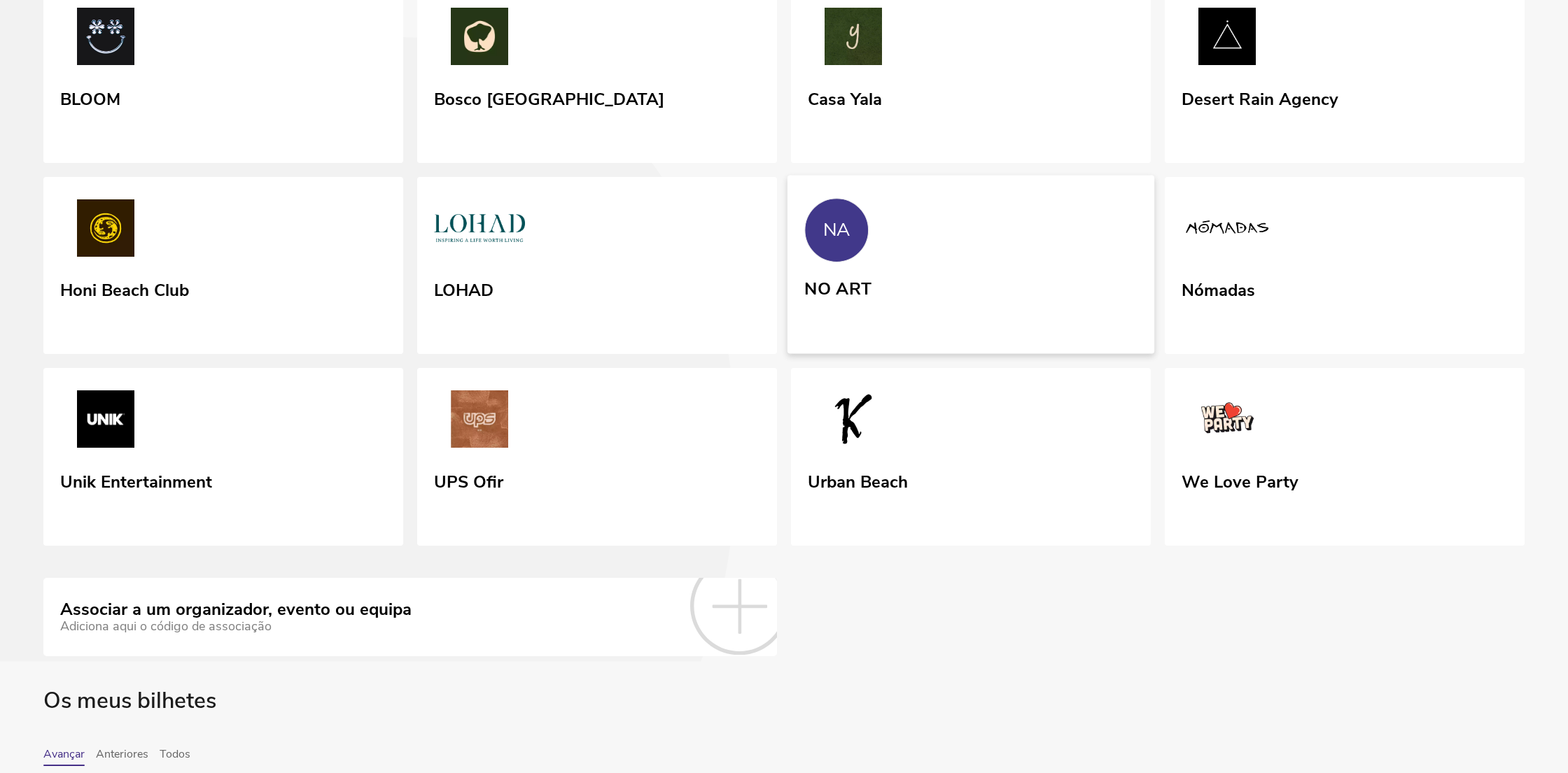
scroll to position [269, 0]
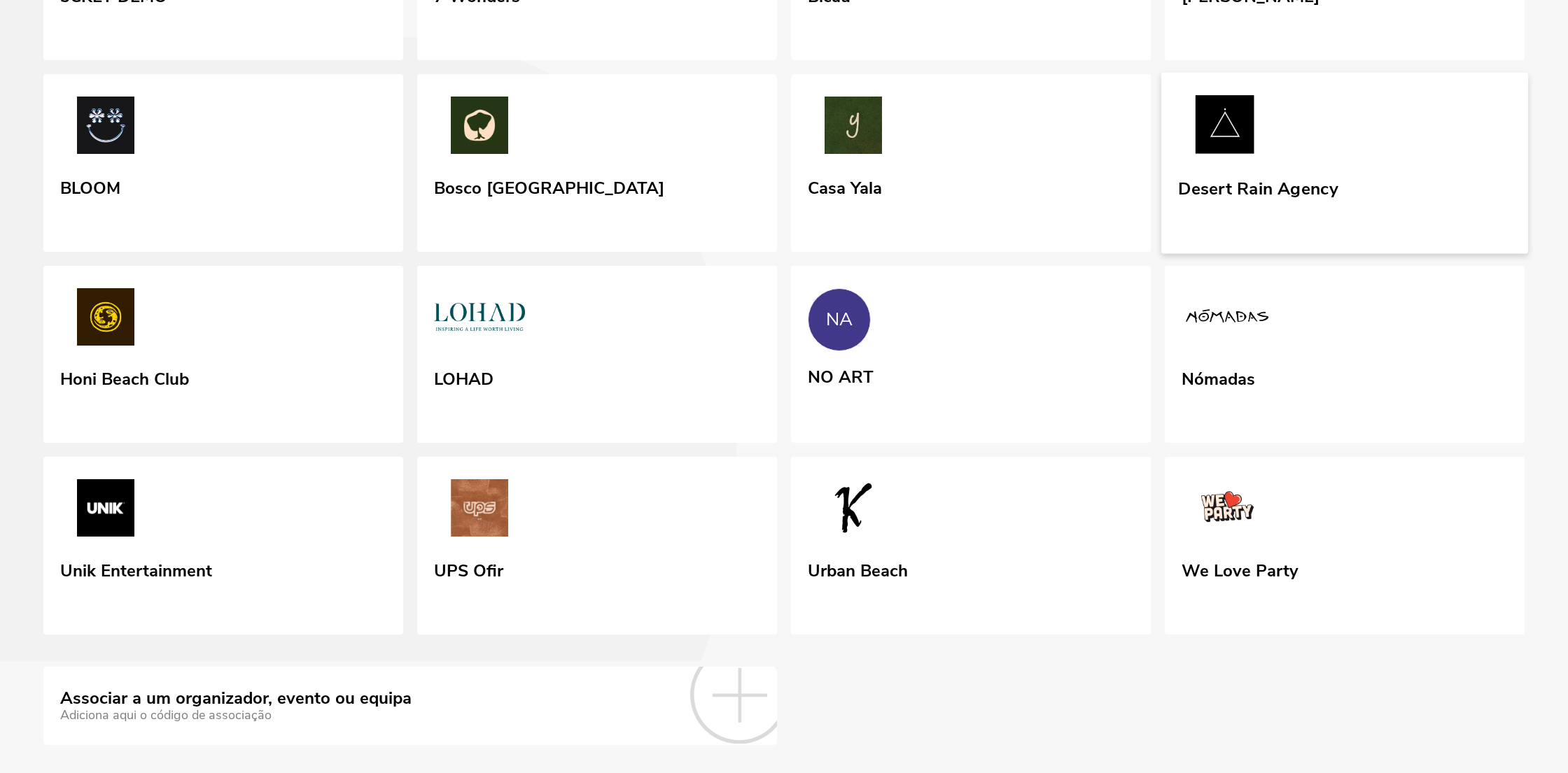
click at [1311, 231] on div "Desert Rain Agency" at bounding box center [1257, 201] width 160 height 57
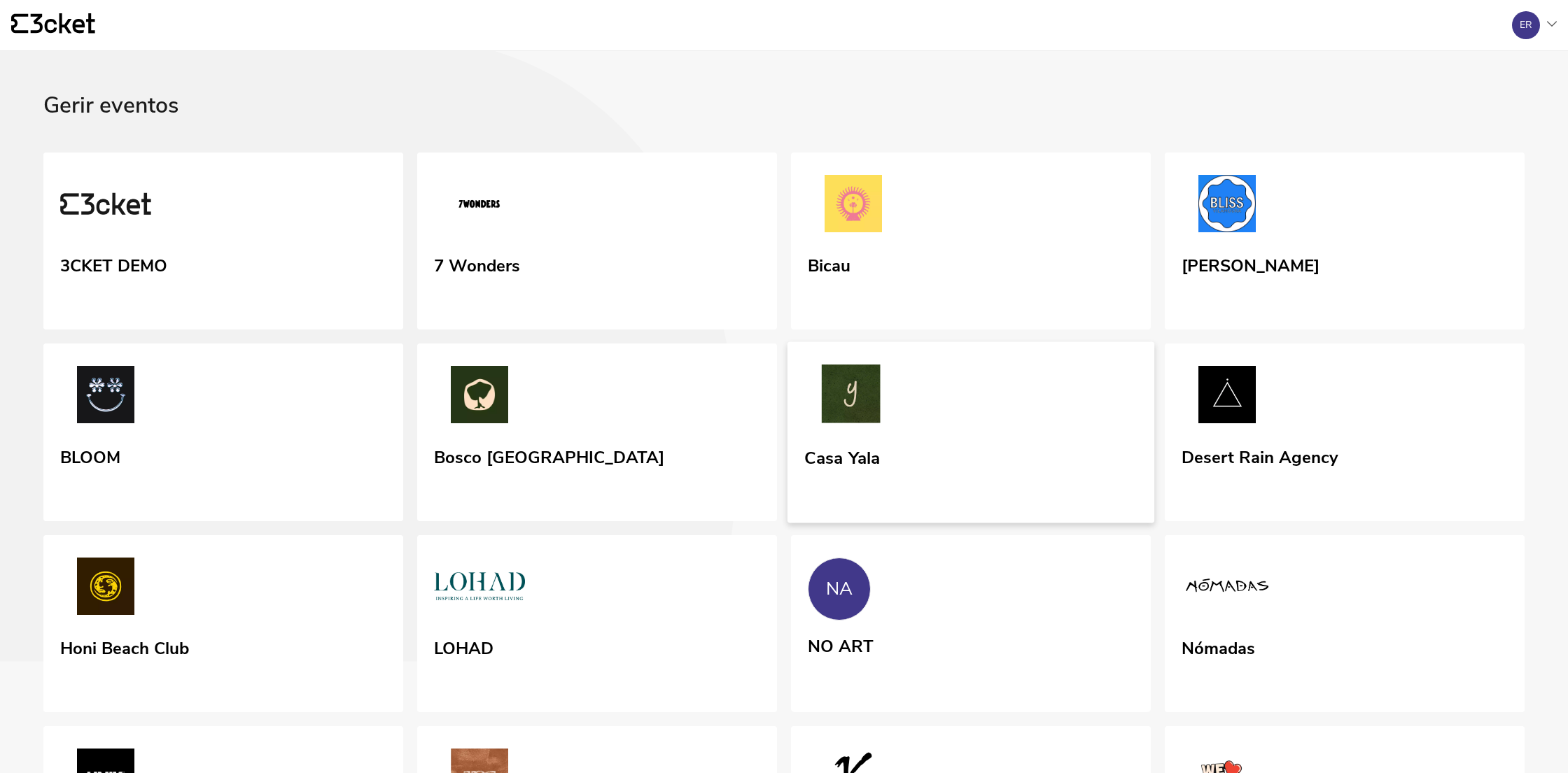
scroll to position [161, 0]
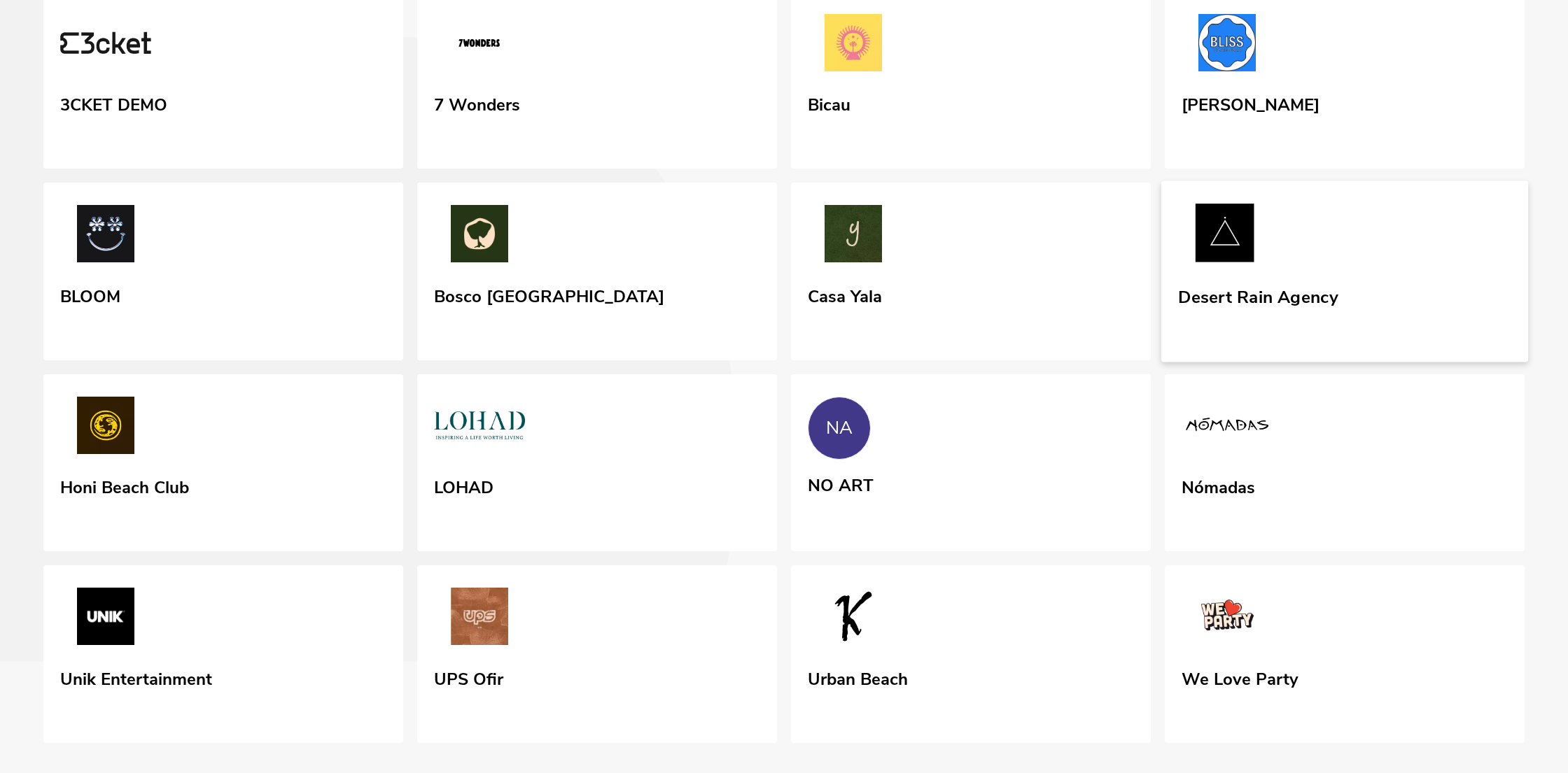
click at [1383, 312] on link "Desert Rain Agency" at bounding box center [1344, 271] width 367 height 181
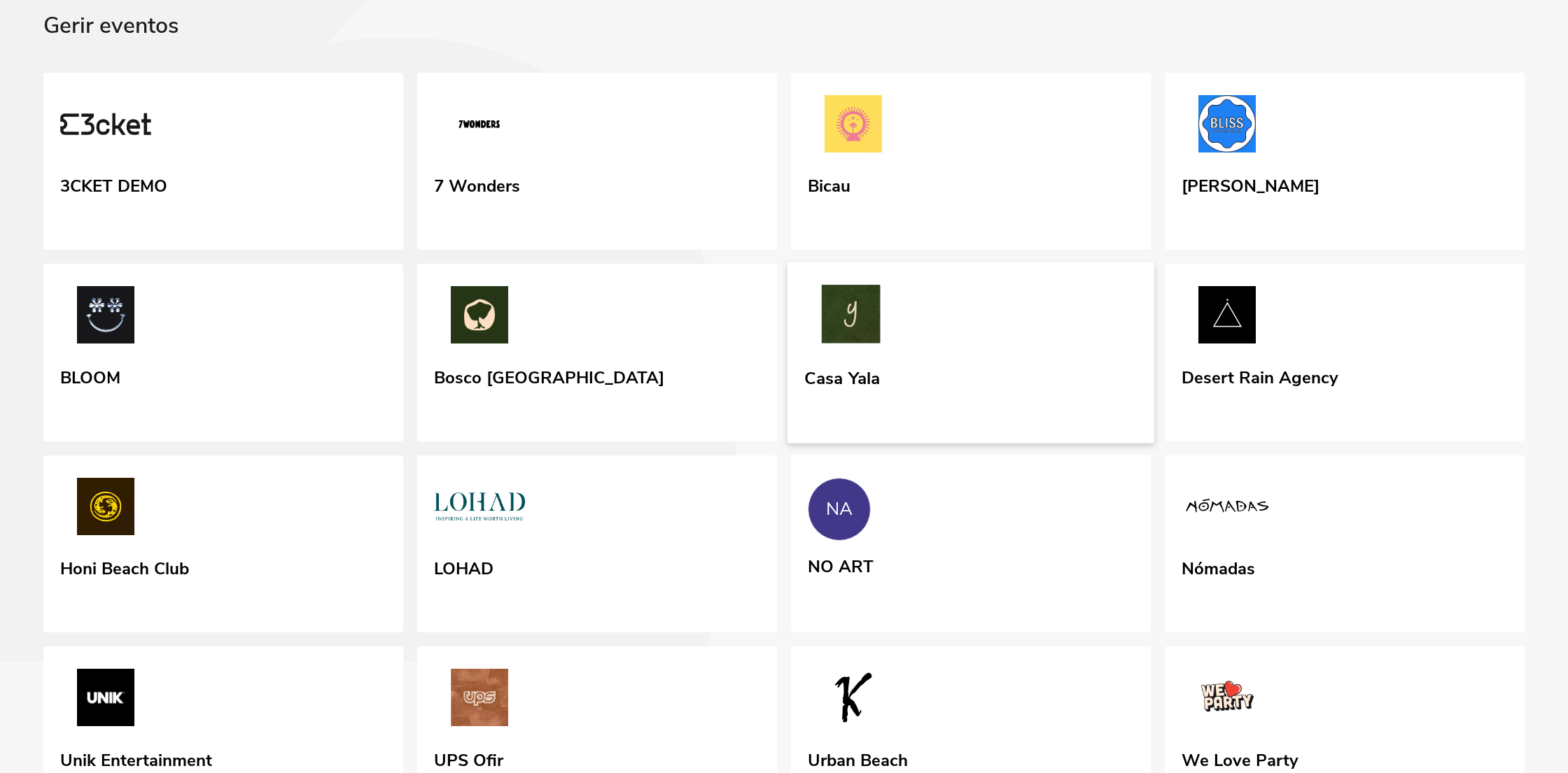
scroll to position [84, 0]
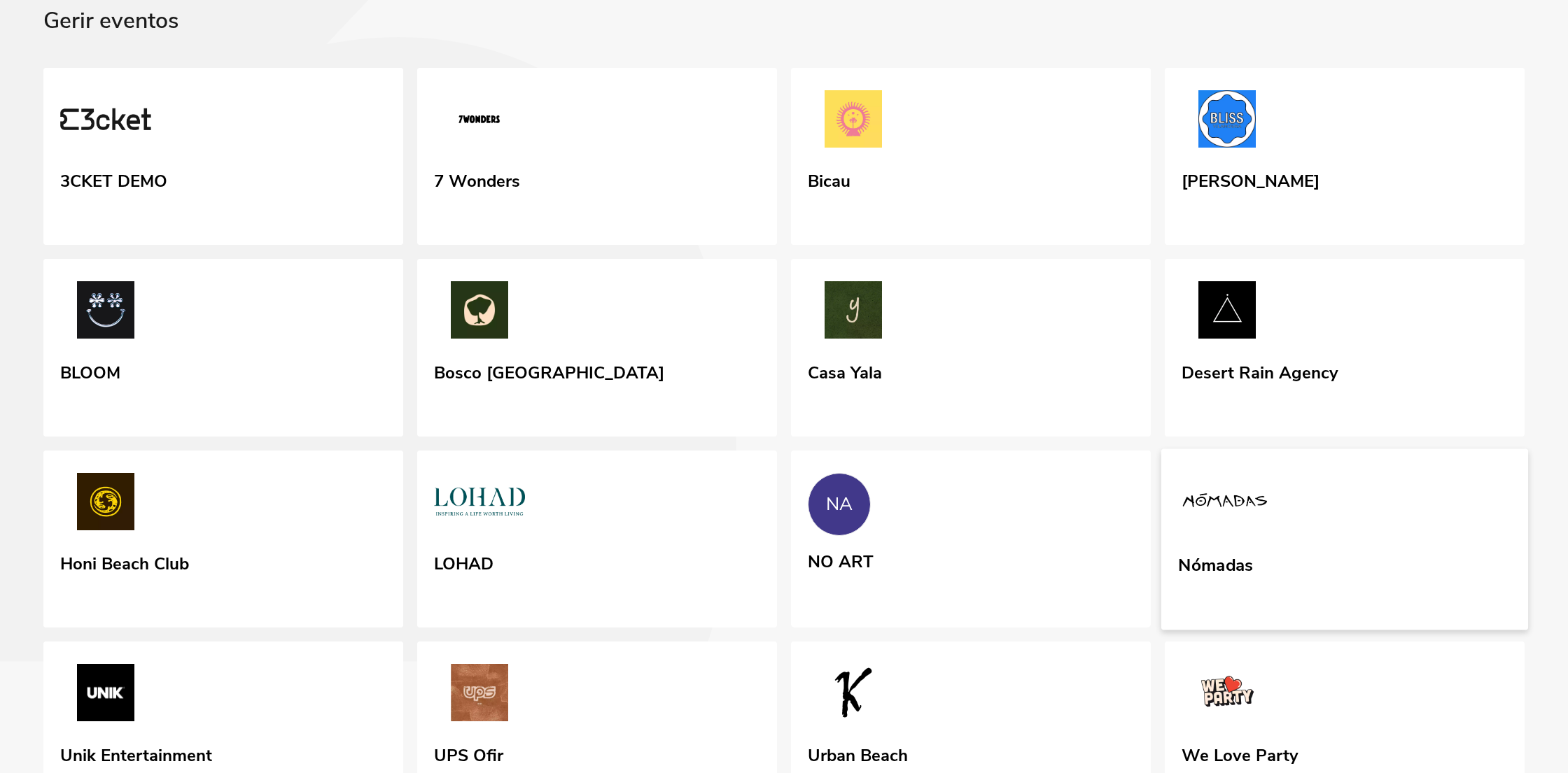
click at [1288, 630] on link "Nómadas" at bounding box center [1344, 539] width 367 height 181
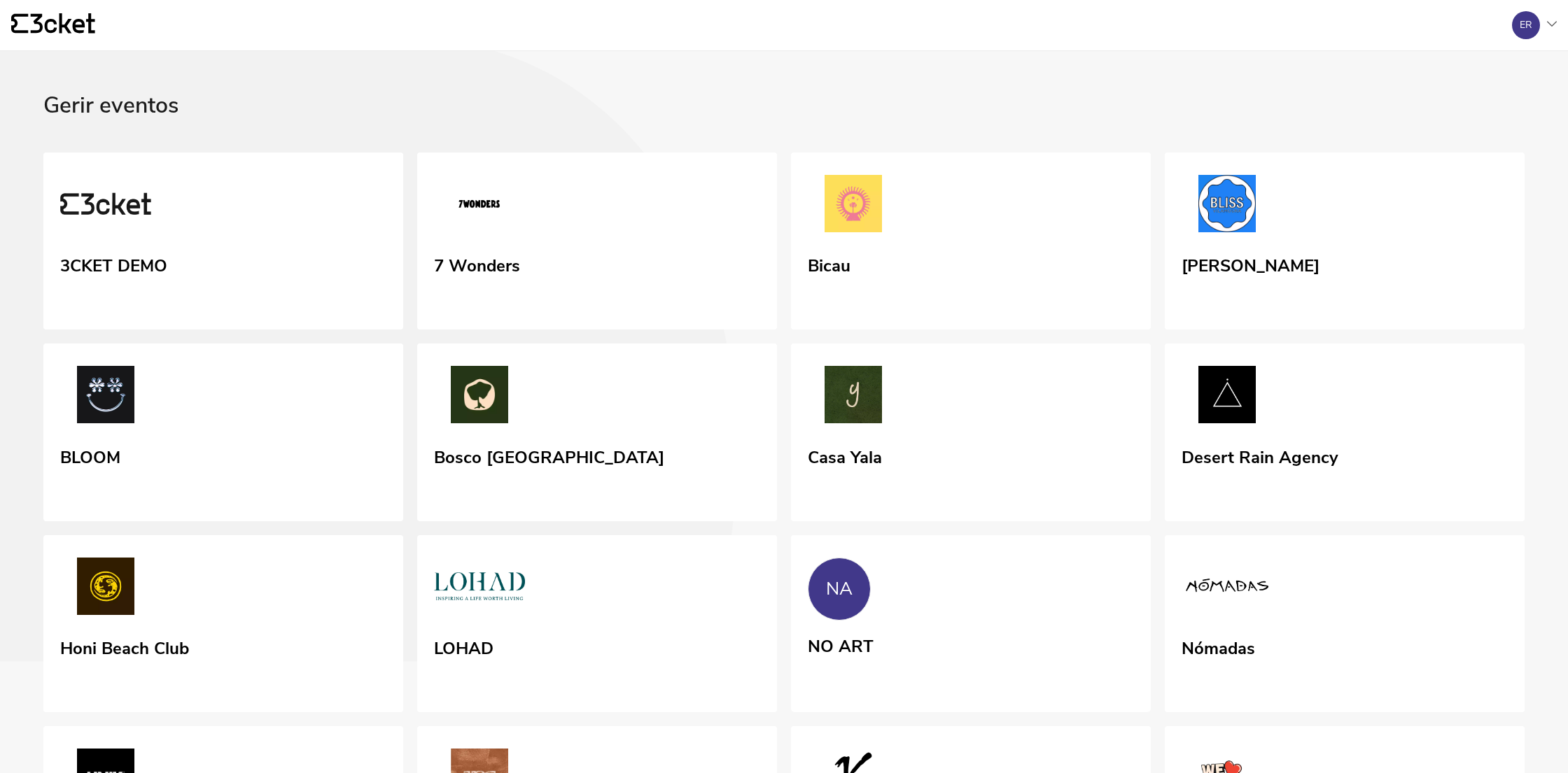
click at [535, 468] on div "Bosco [GEOGRAPHIC_DATA]" at bounding box center [549, 456] width 230 height 25
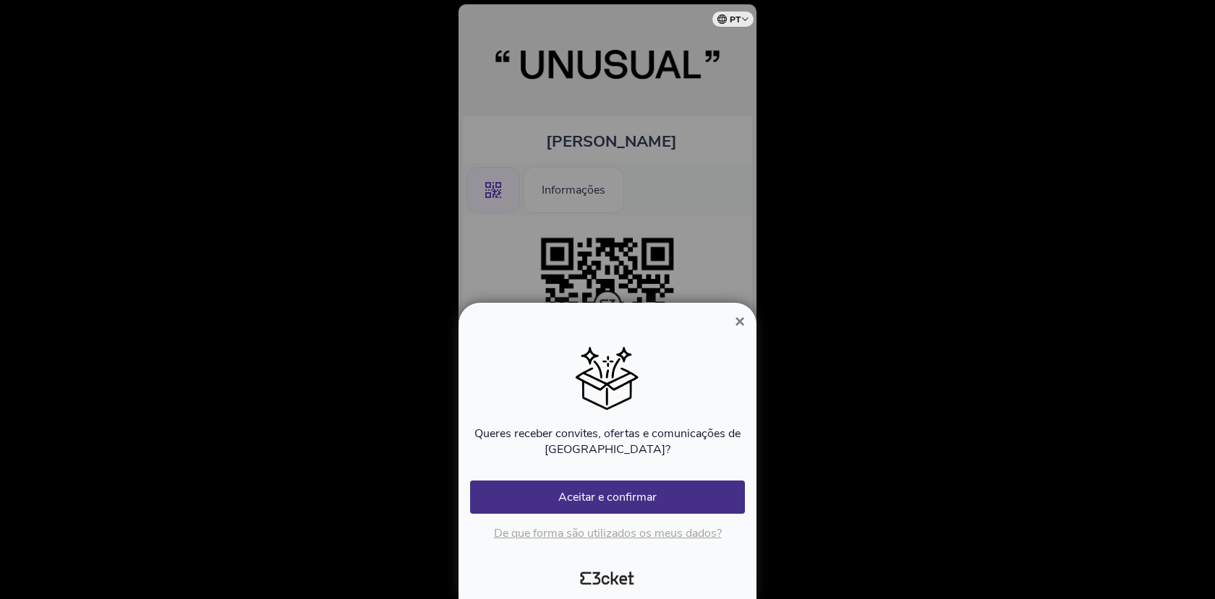
click at [735, 319] on span "×" at bounding box center [740, 322] width 10 height 20
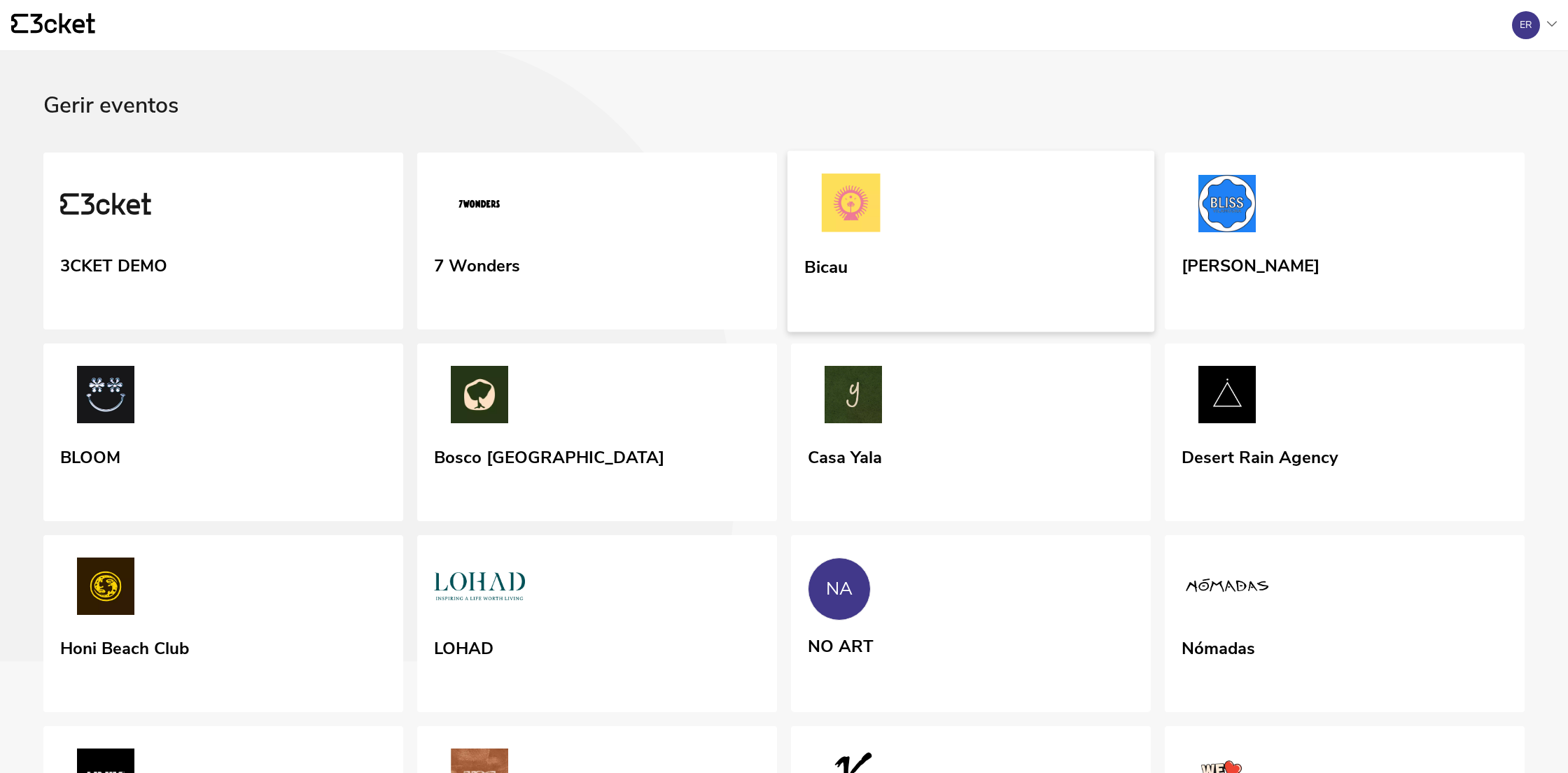
scroll to position [137, 0]
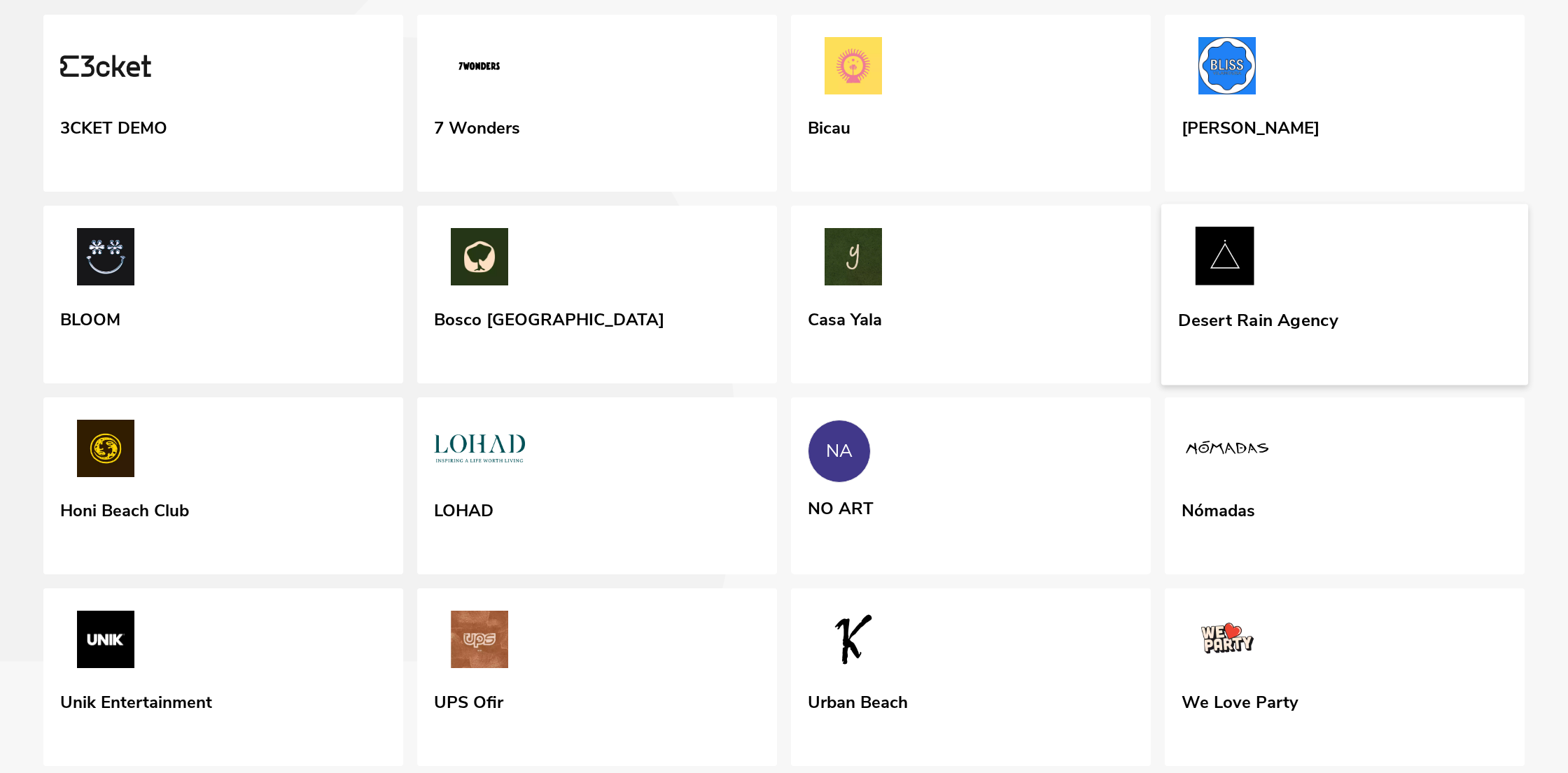
click at [1331, 329] on link "Desert Rain Agency" at bounding box center [1344, 294] width 367 height 181
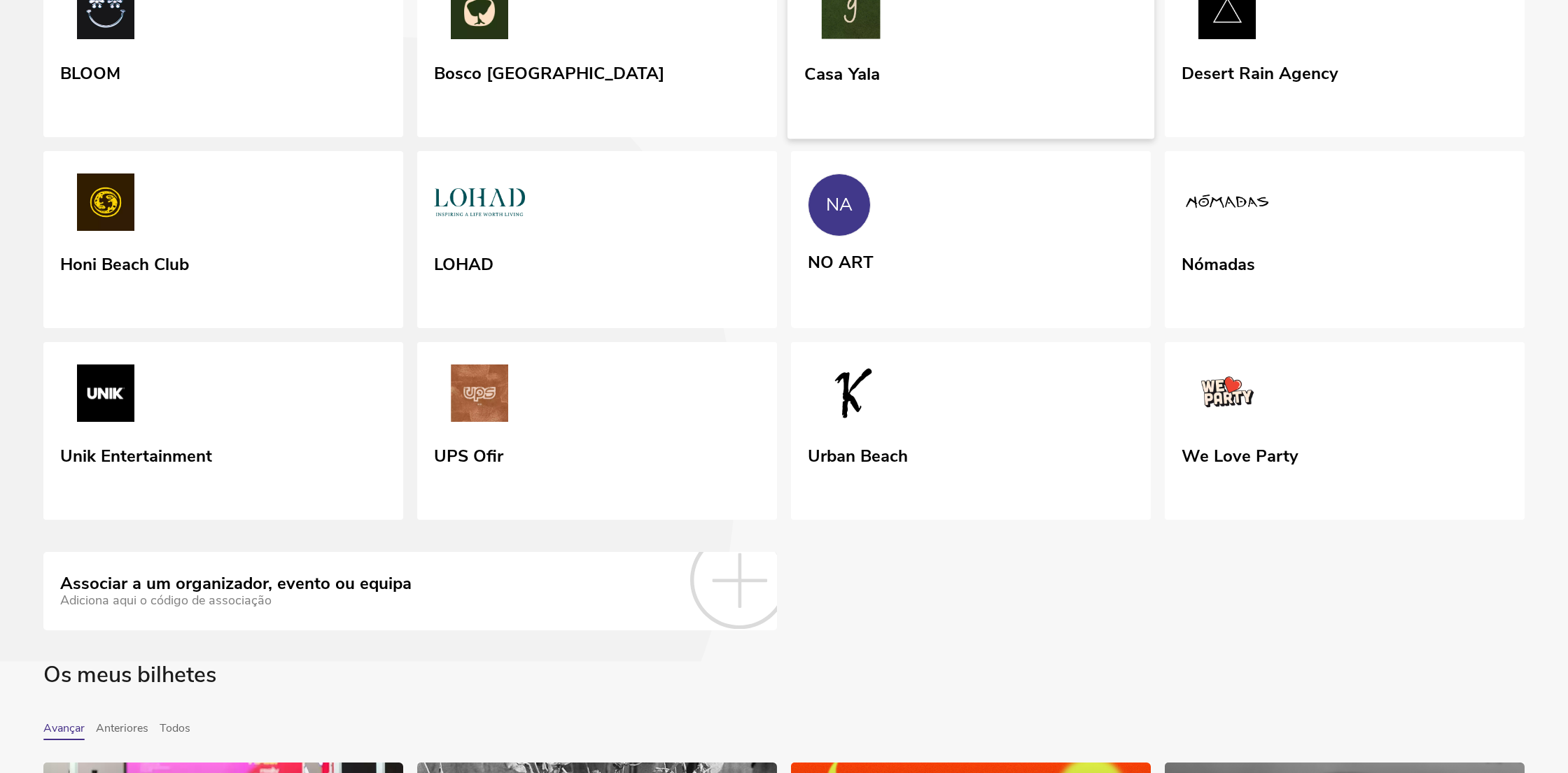
scroll to position [384, 0]
